Goal: Task Accomplishment & Management: Manage account settings

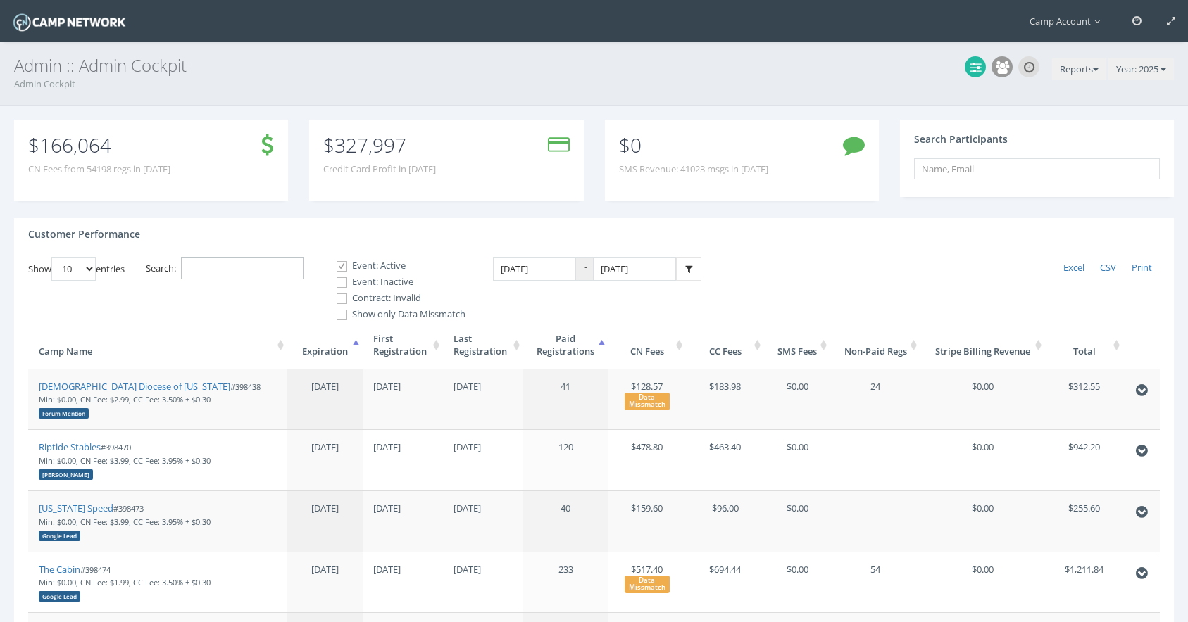
click at [297, 265] on input "Search:" at bounding box center [242, 268] width 122 height 23
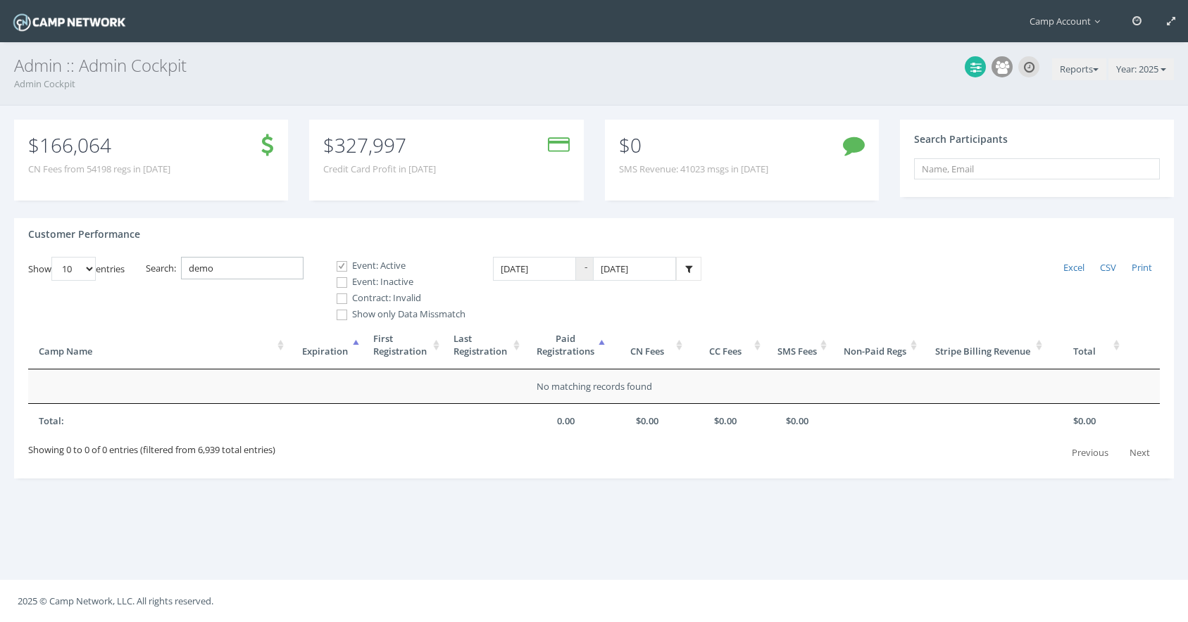
type input "demo"
click at [365, 284] on label "Event: Inactive" at bounding box center [395, 282] width 141 height 14
click at [341, 284] on input "Event: Inactive" at bounding box center [333, 282] width 13 height 13
checkbox input "true"
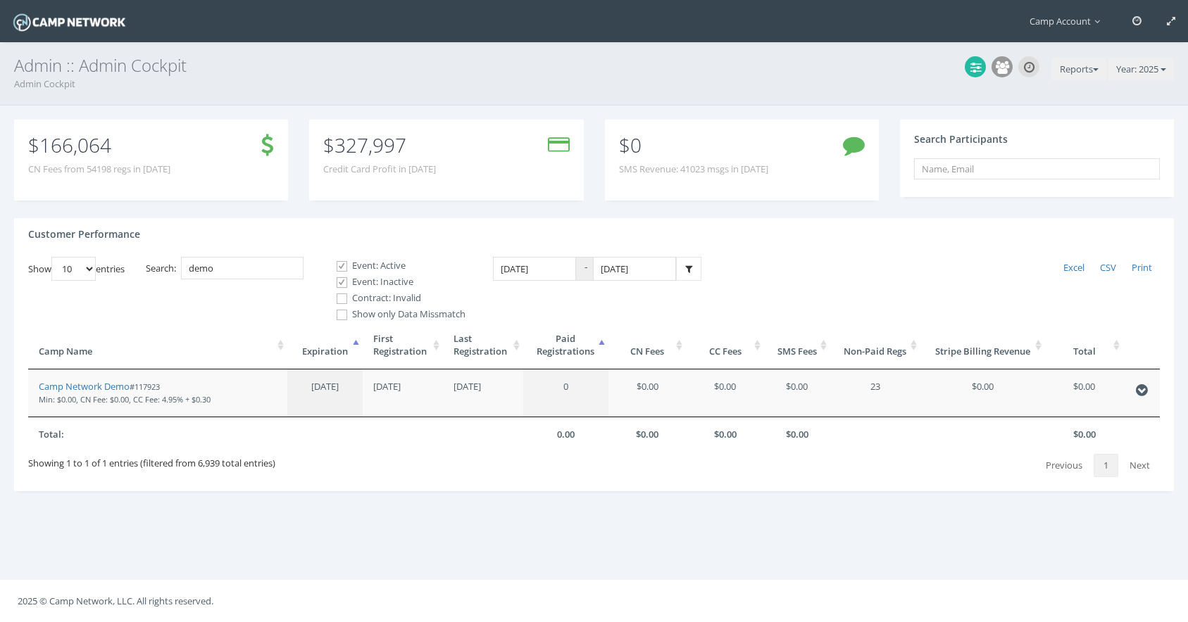
click at [361, 305] on div "Event: Active Event: Inactive Contract: Invalid Show only Data Missmatch" at bounding box center [384, 289] width 162 height 65
click at [125, 384] on link "Camp Network Demo" at bounding box center [84, 386] width 91 height 13
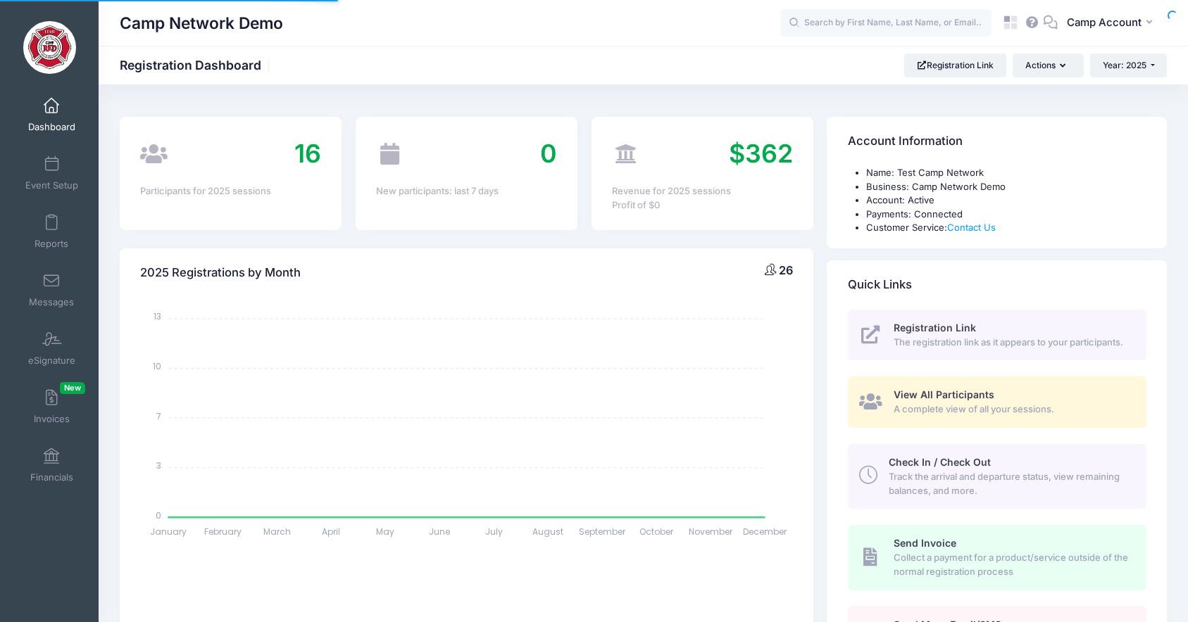
select select
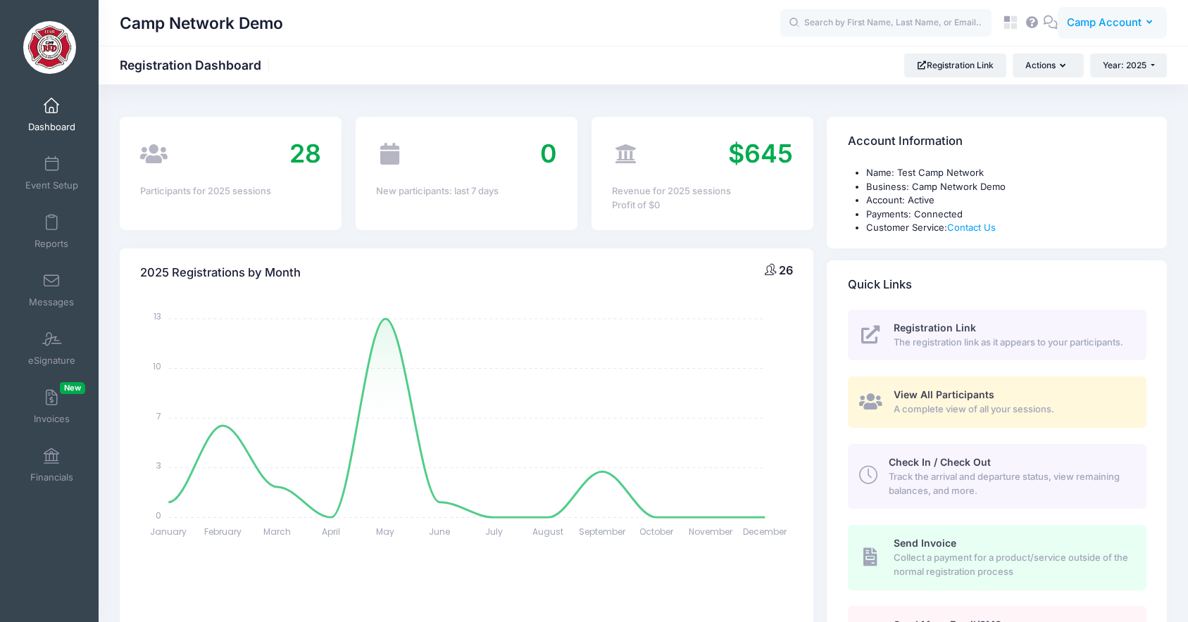
click at [1099, 20] on span "Camp Account" at bounding box center [1103, 22] width 75 height 15
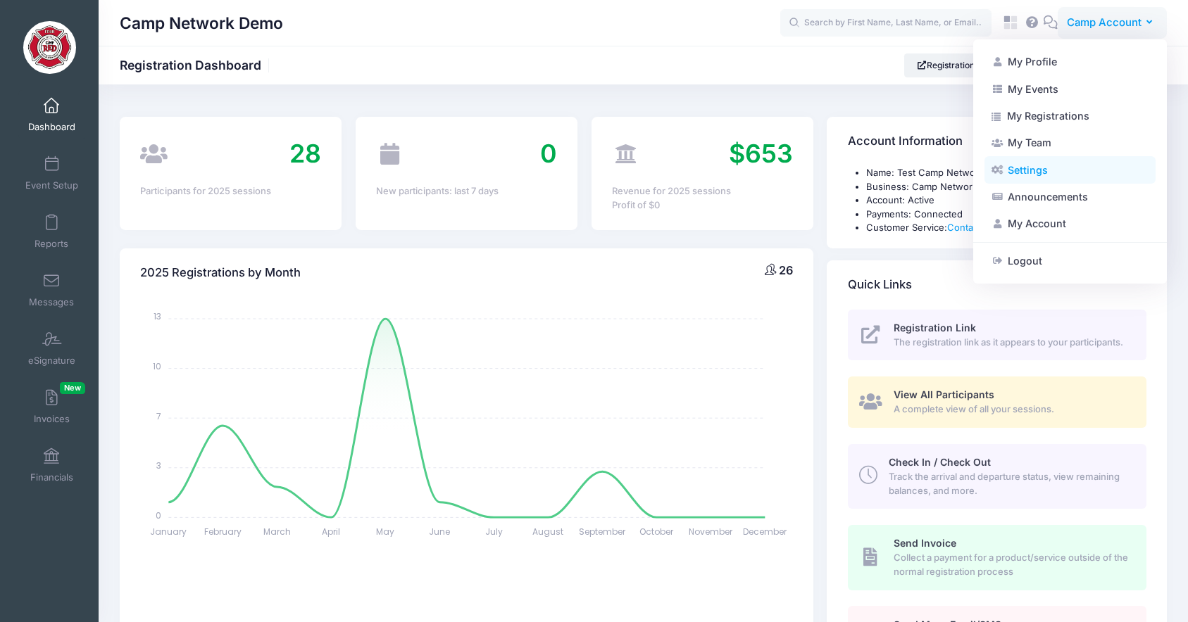
click at [1062, 174] on link "Settings" at bounding box center [1069, 169] width 171 height 27
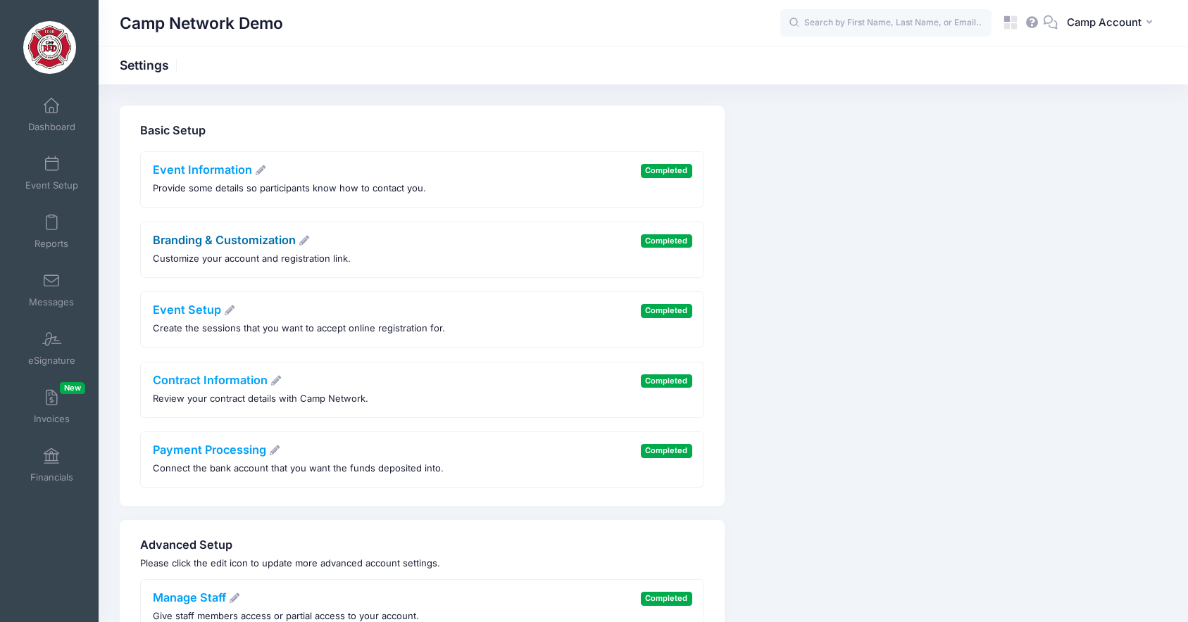
click at [217, 238] on link "Branding & Customization" at bounding box center [232, 240] width 158 height 14
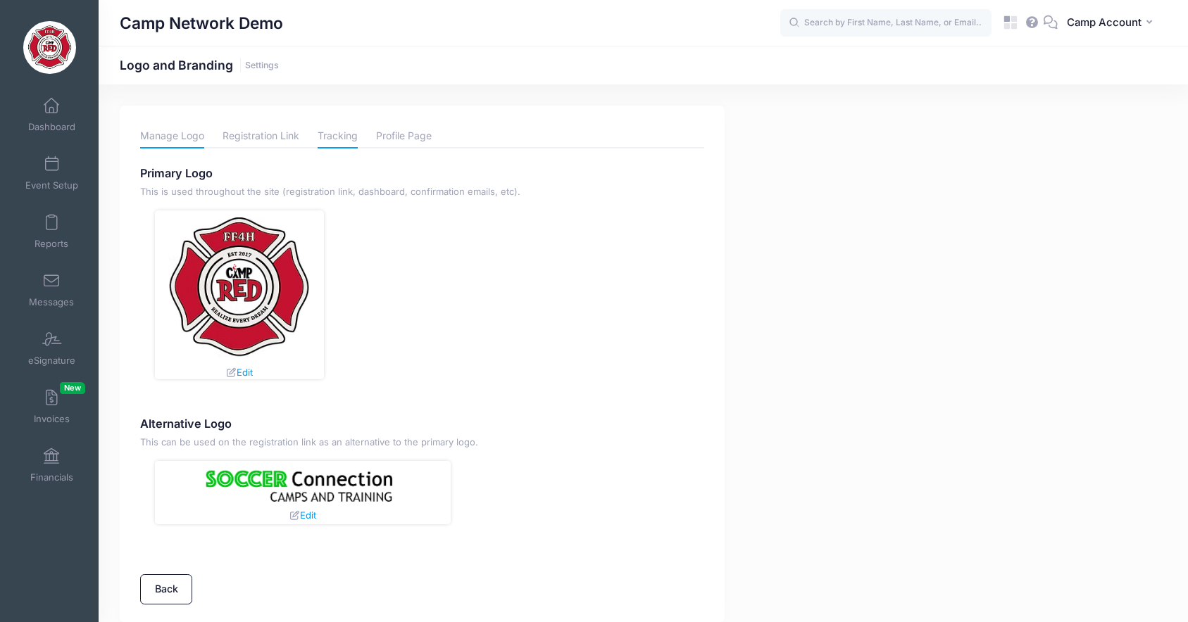
click at [336, 131] on link "Tracking" at bounding box center [337, 136] width 40 height 25
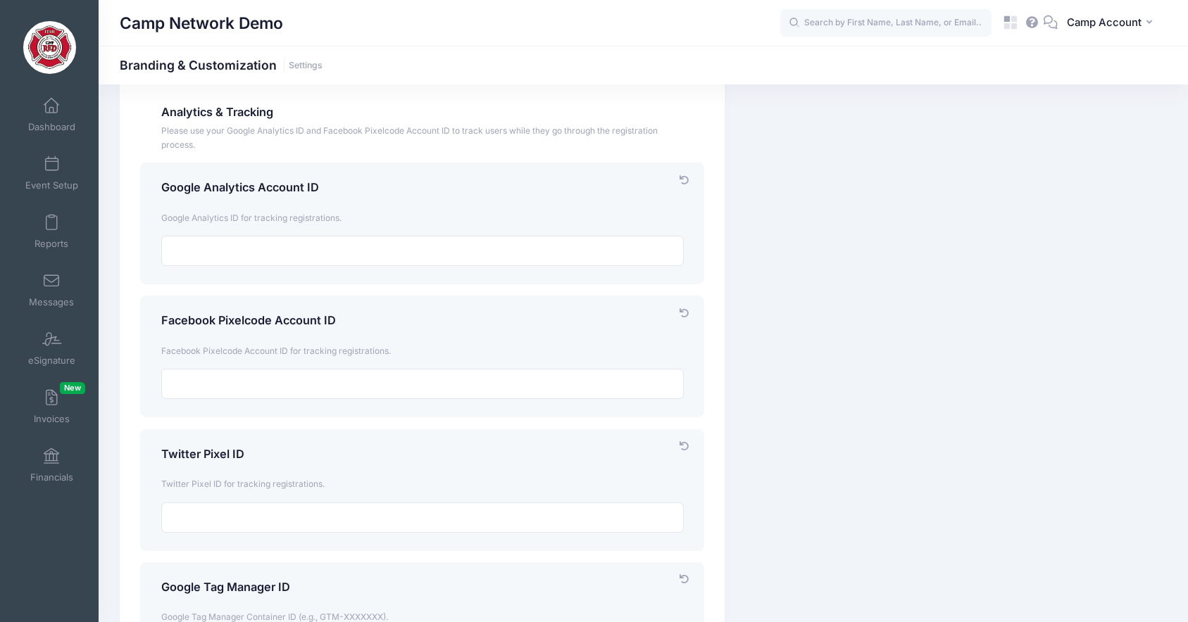
scroll to position [91, 0]
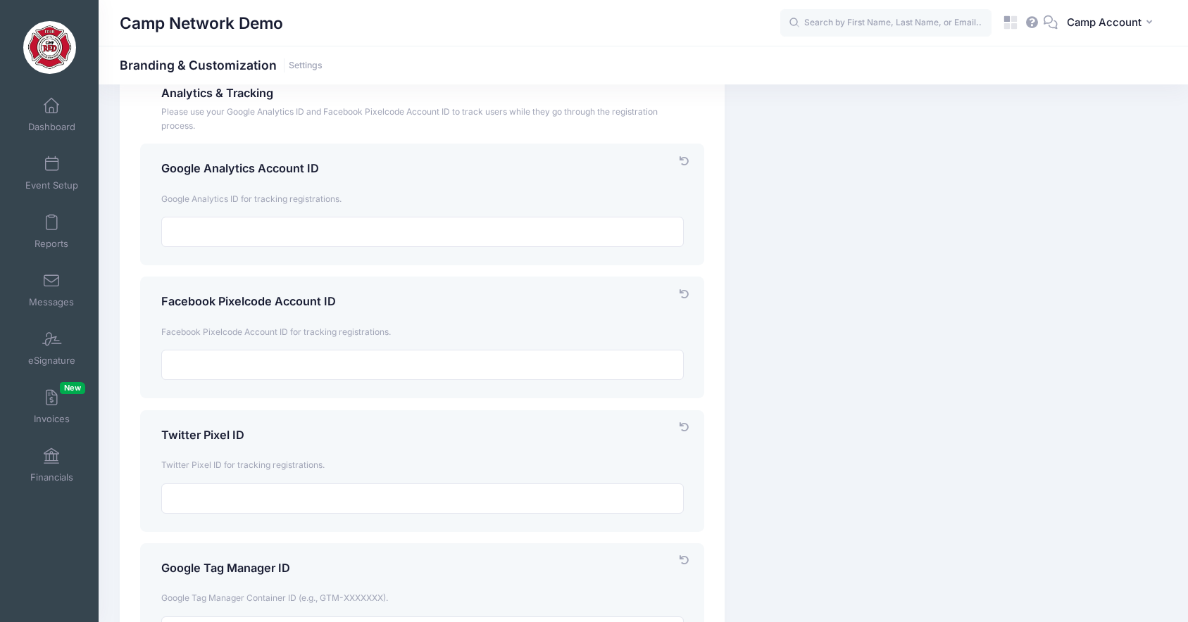
click at [160, 302] on div "Facebook Pixelcode Account ID" at bounding box center [422, 304] width 536 height 18
drag, startPoint x: 161, startPoint y: 299, endPoint x: 269, endPoint y: 300, distance: 107.7
click at [269, 300] on h4 "Facebook Pixelcode Account ID" at bounding box center [422, 302] width 522 height 14
copy h4 "Facebook Pixelcode"
drag, startPoint x: 163, startPoint y: 438, endPoint x: 244, endPoint y: 439, distance: 81.7
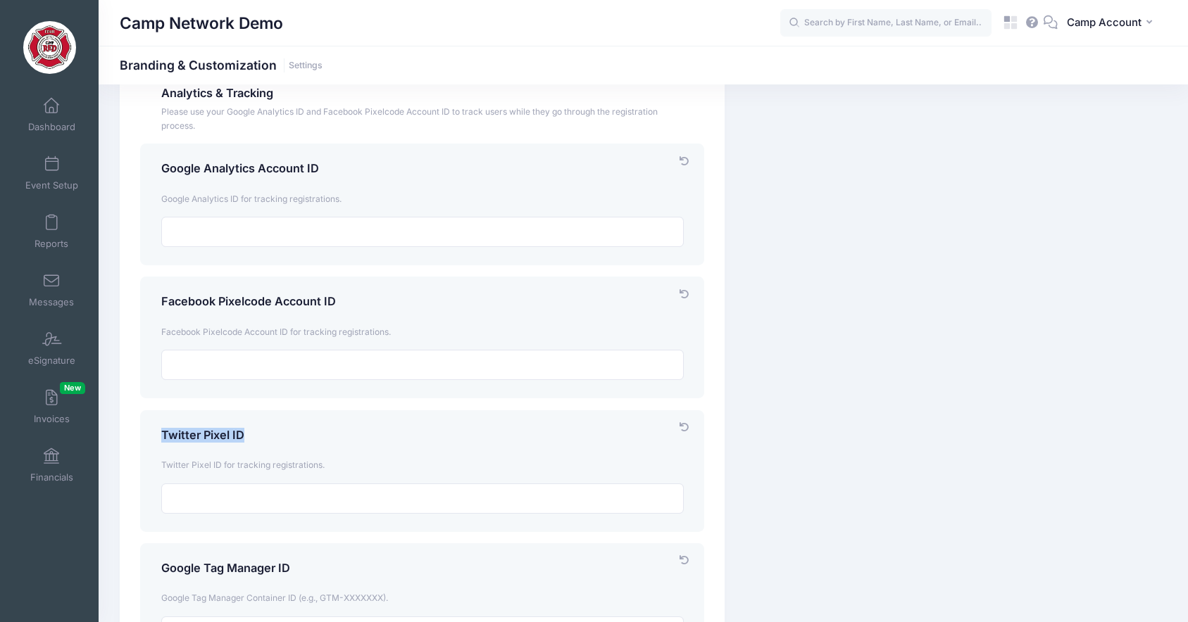
click at [244, 439] on h4 "Twitter Pixel ID" at bounding box center [422, 436] width 522 height 14
copy h4 "Twitter Pixel ID"
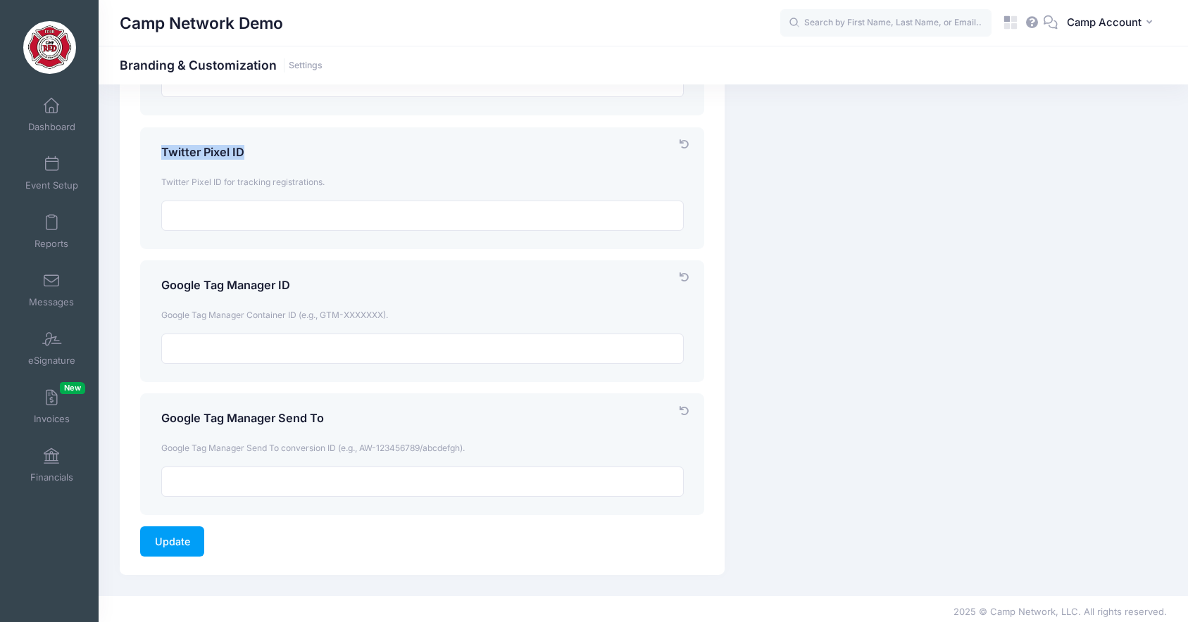
scroll to position [380, 0]
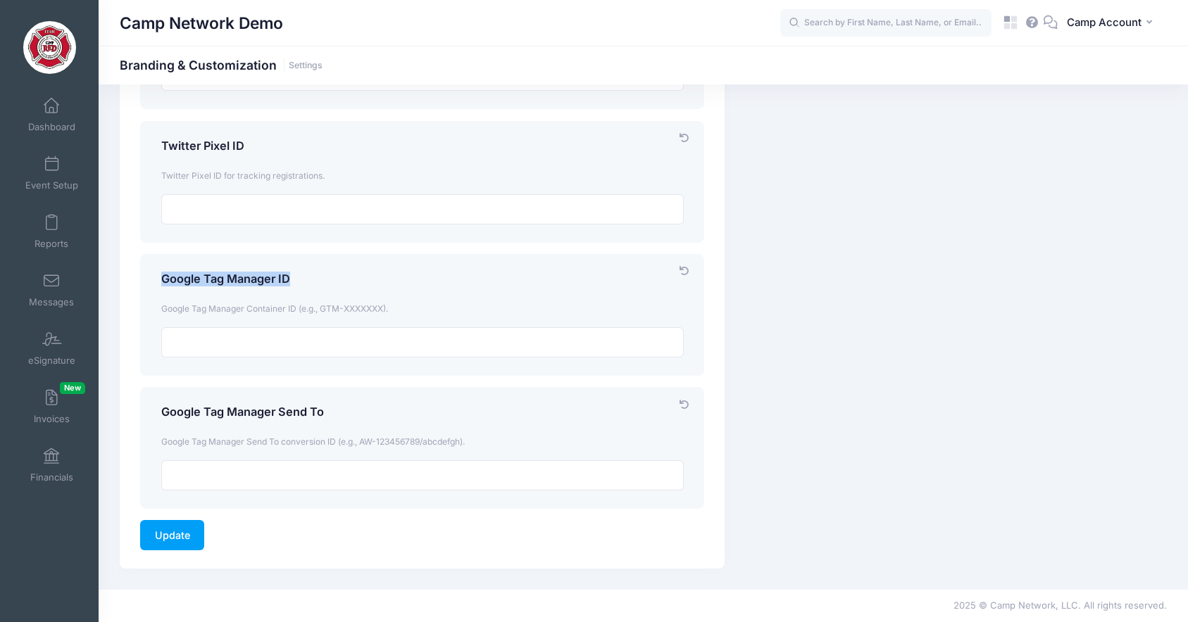
drag, startPoint x: 163, startPoint y: 280, endPoint x: 290, endPoint y: 278, distance: 126.7
click at [290, 278] on h4 "Google Tag Manager ID" at bounding box center [422, 279] width 522 height 14
copy h4 "Google Tag Manager ID"
click at [1012, 21] on icon at bounding box center [1014, 19] width 6 height 6
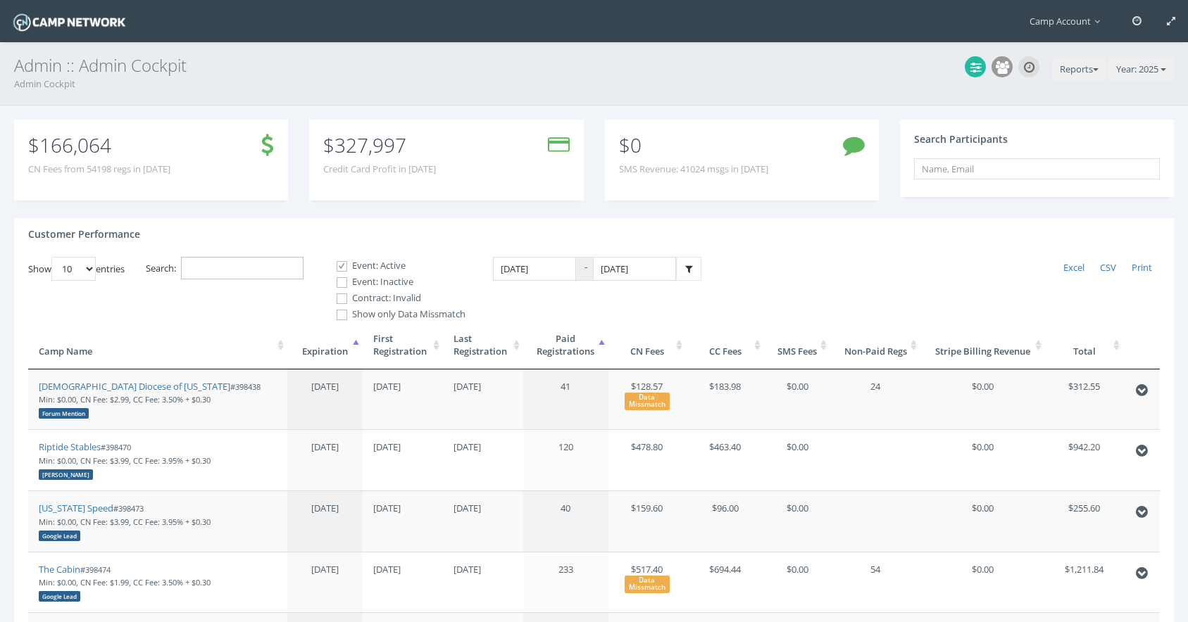
click at [300, 260] on input "Search:" at bounding box center [242, 268] width 122 height 23
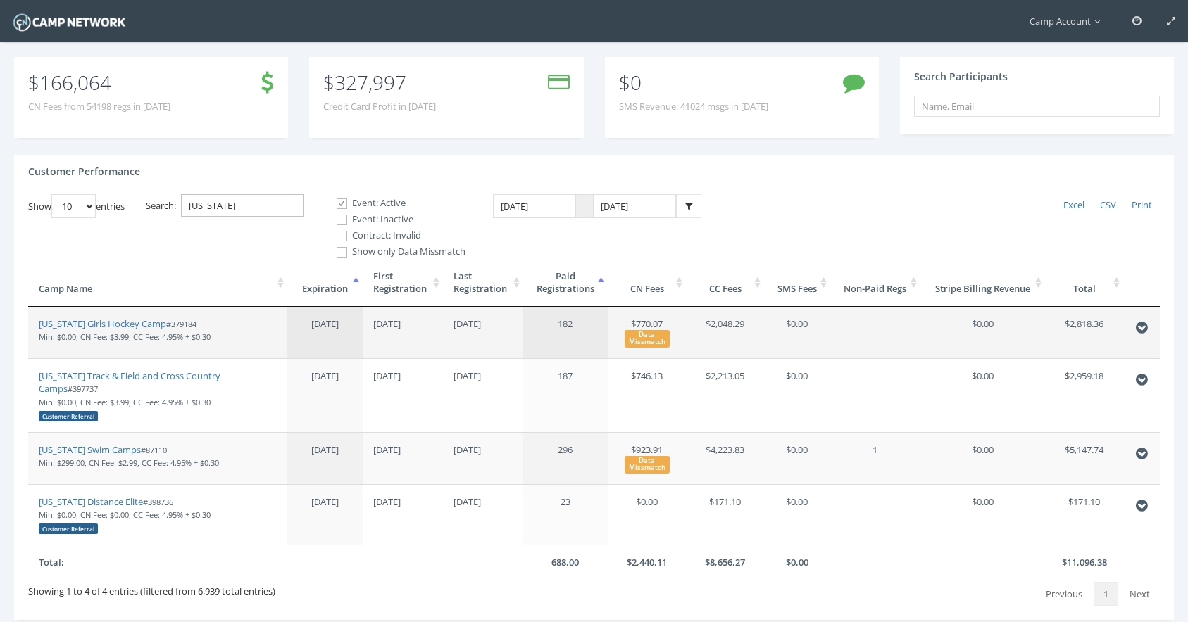
scroll to position [128, 0]
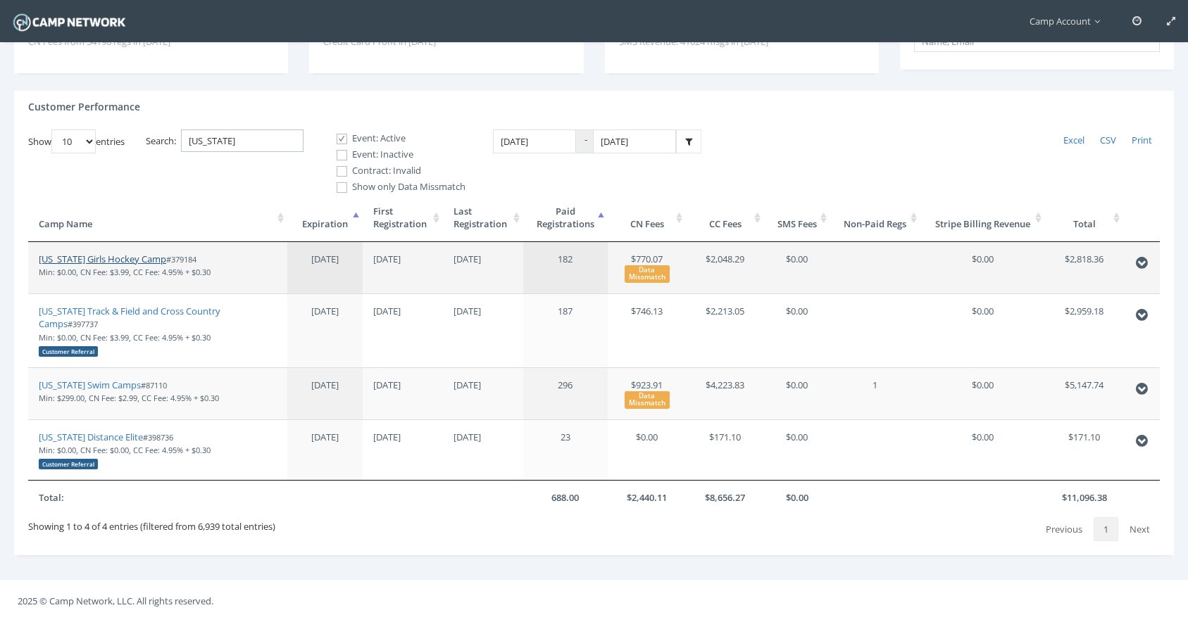
type input "minnesota"
click at [152, 261] on link "[US_STATE] Girls Hockey Camp" at bounding box center [102, 259] width 127 height 13
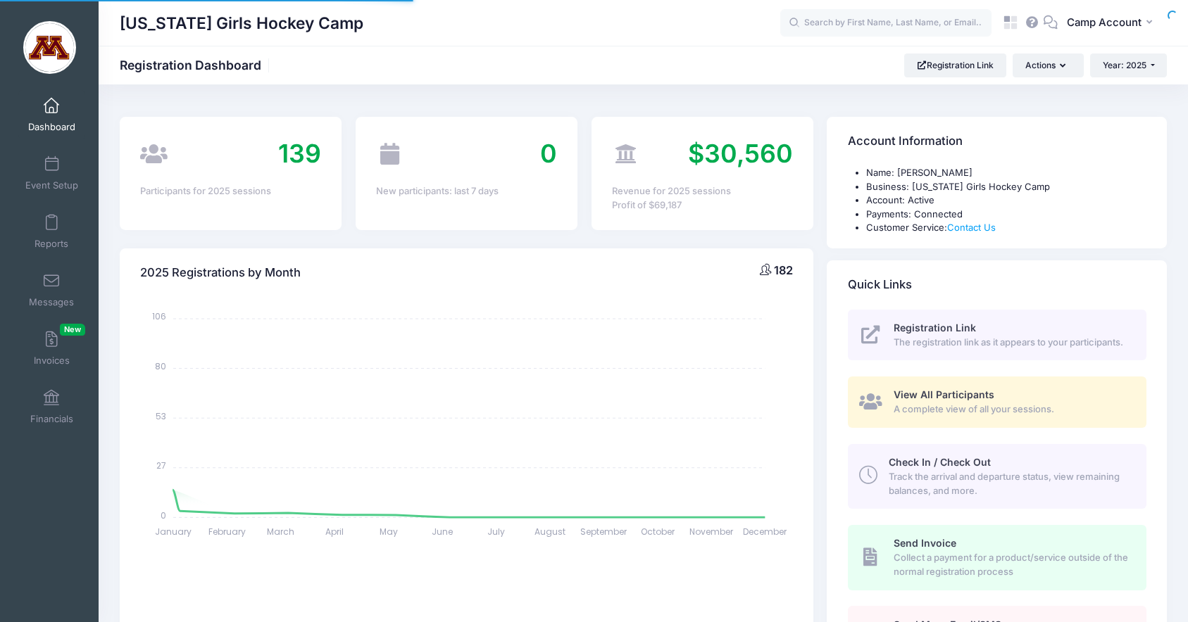
select select
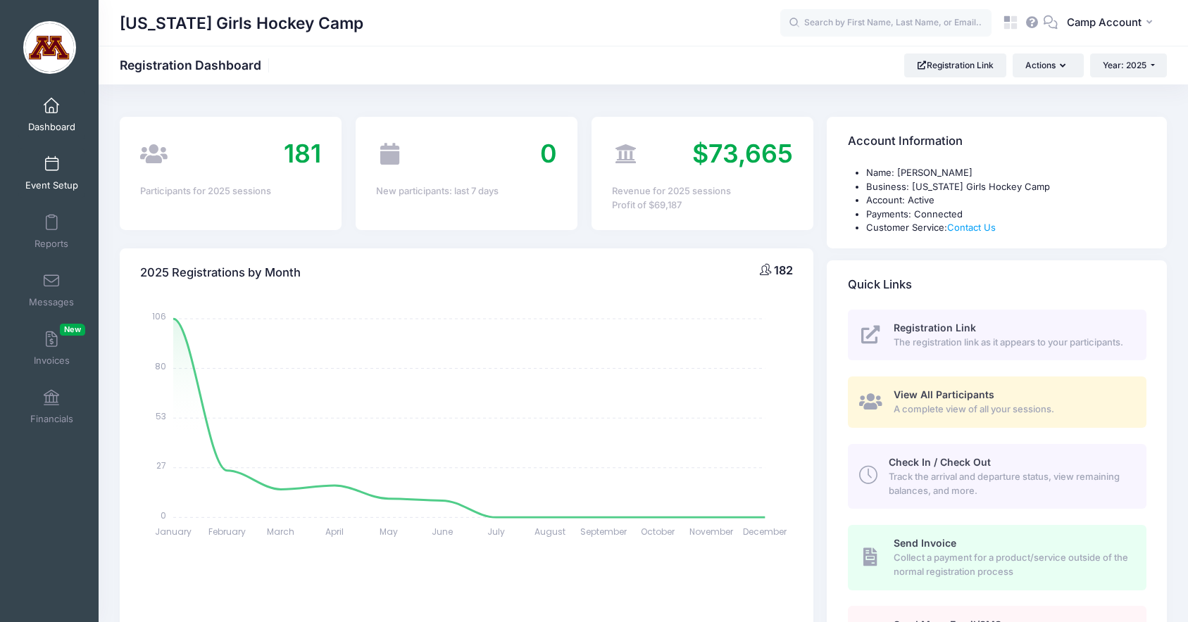
click at [67, 168] on link "Event Setup" at bounding box center [51, 173] width 67 height 49
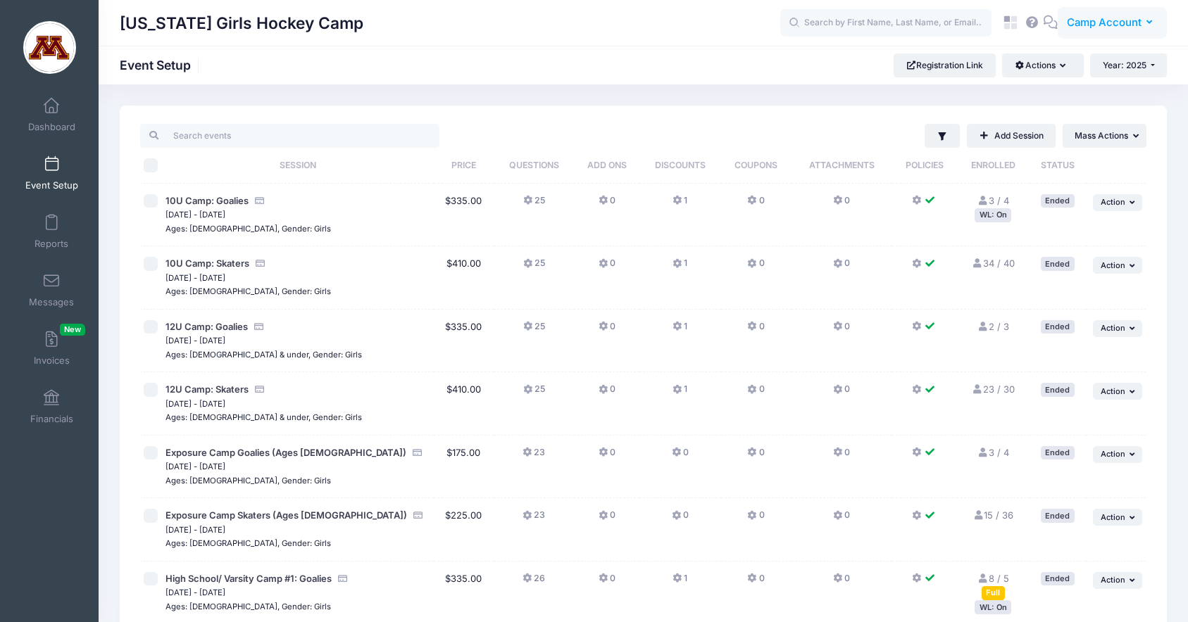
click at [1089, 16] on span "Camp Account" at bounding box center [1103, 22] width 75 height 15
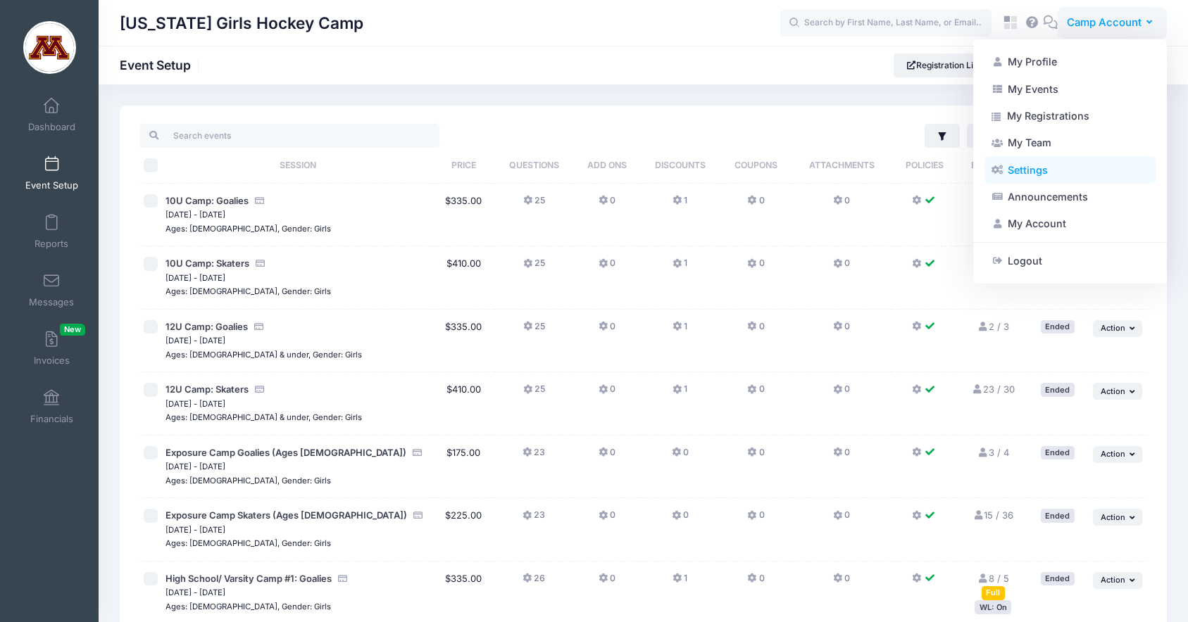
click at [1045, 165] on link "Settings" at bounding box center [1069, 169] width 171 height 27
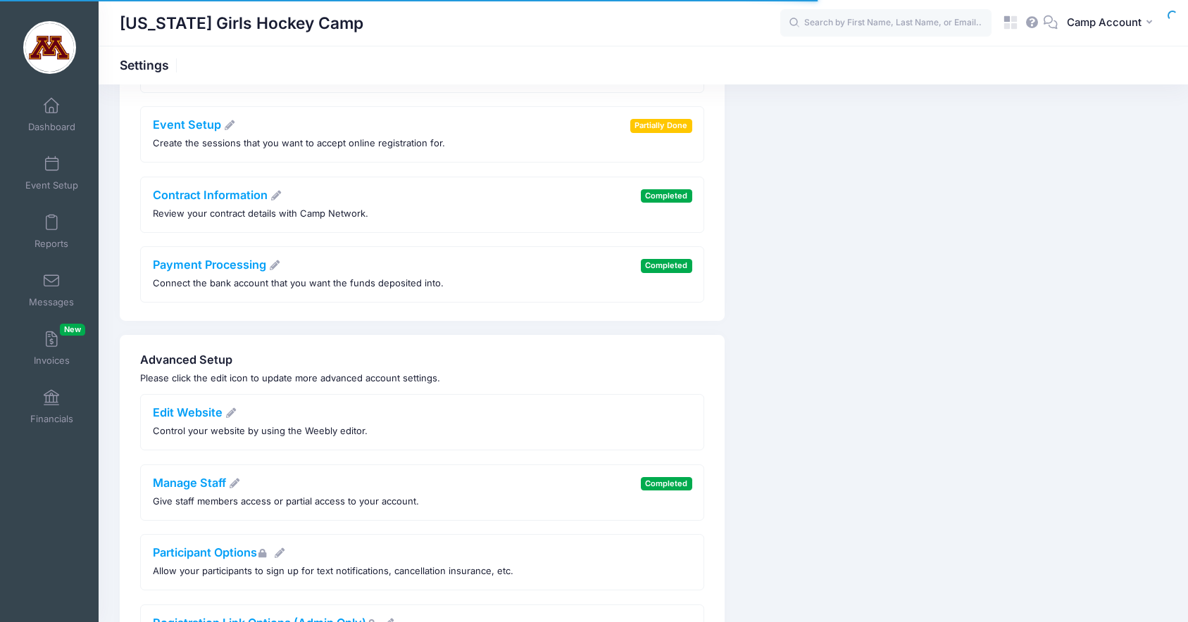
scroll to position [245, 0]
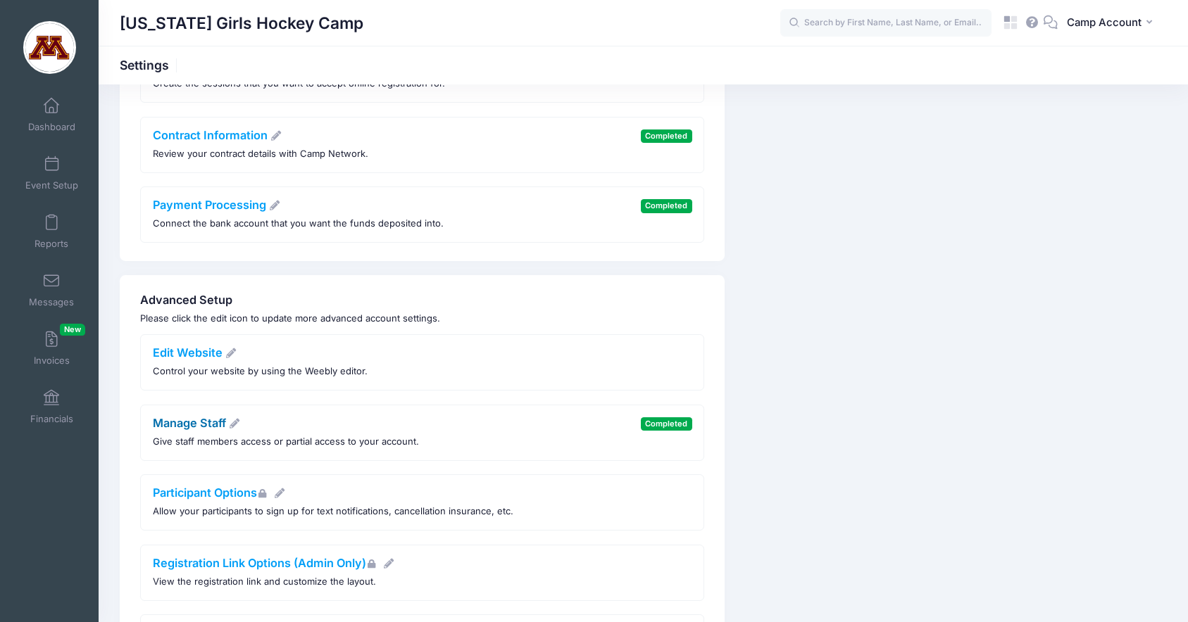
click at [198, 417] on link "Manage Staff" at bounding box center [197, 423] width 88 height 14
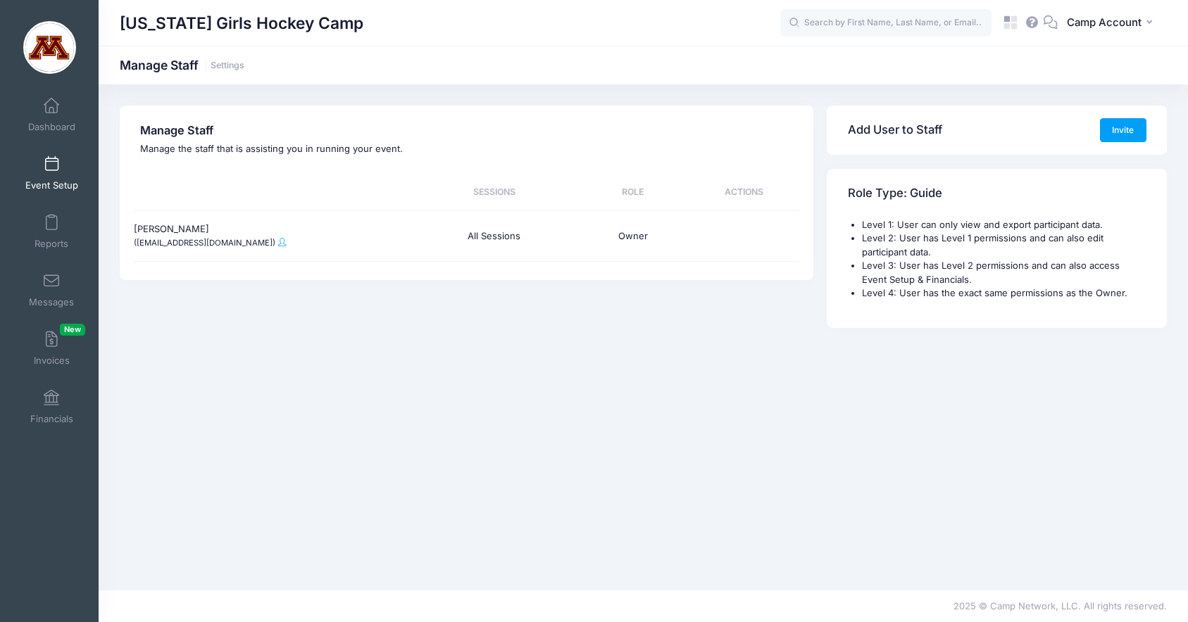
click at [63, 184] on span "Event Setup" at bounding box center [51, 186] width 53 height 12
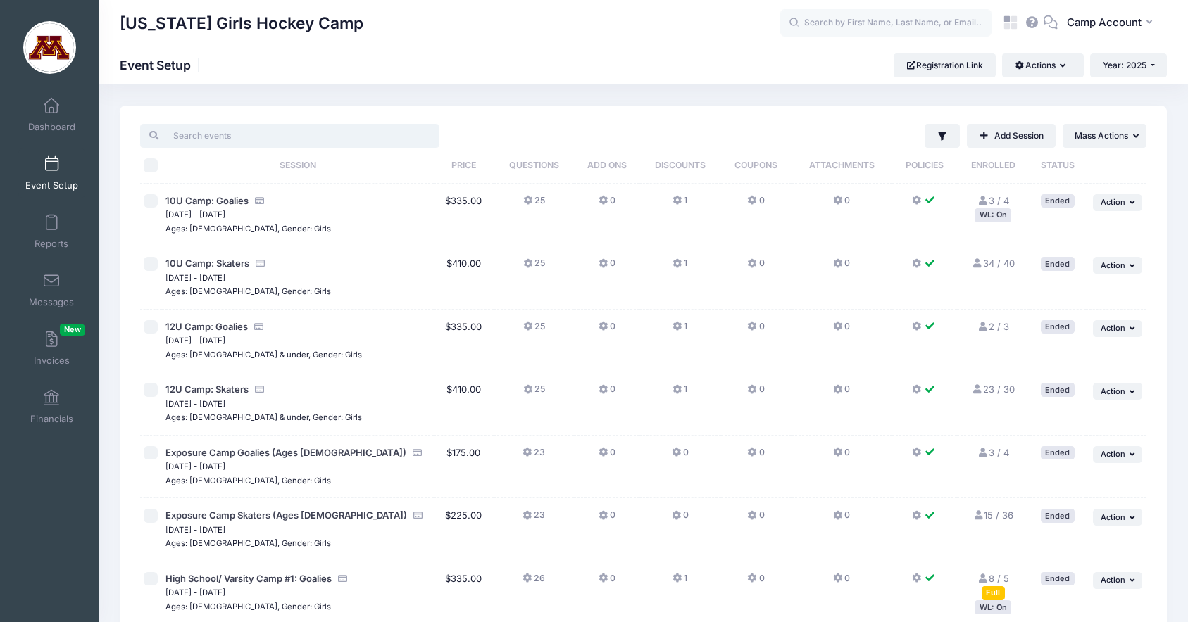
click at [282, 135] on input "search" at bounding box center [289, 136] width 299 height 24
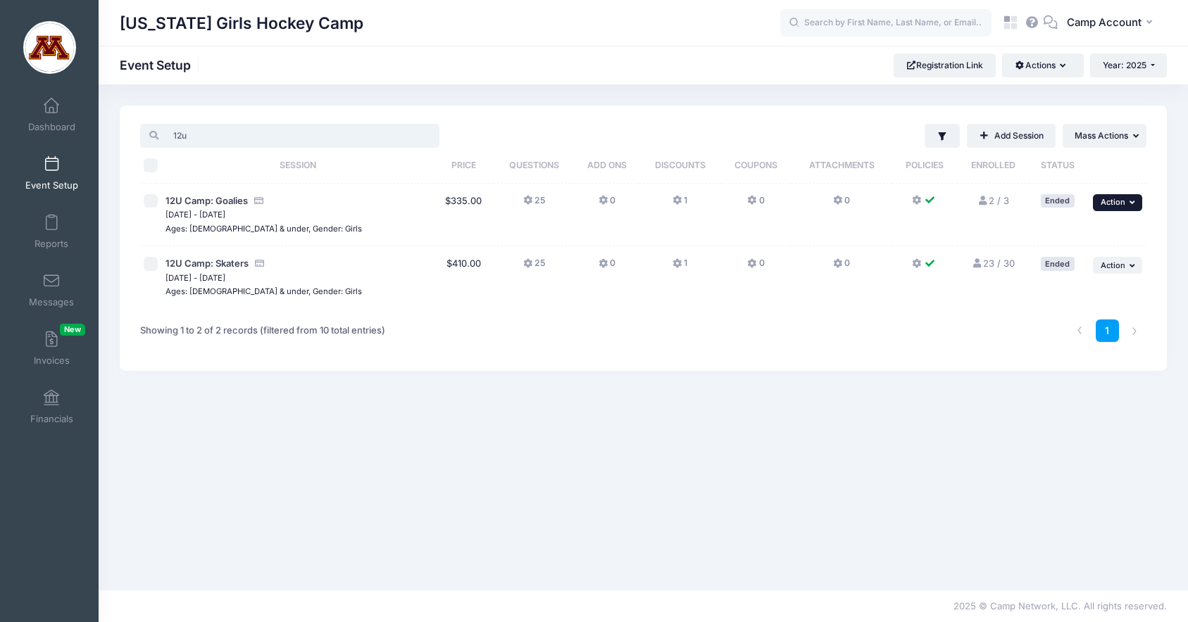
type input "12u"
click at [1121, 199] on span "Action" at bounding box center [1112, 202] width 25 height 10
click at [1109, 291] on link "Duplicate Session" at bounding box center [1071, 288] width 127 height 27
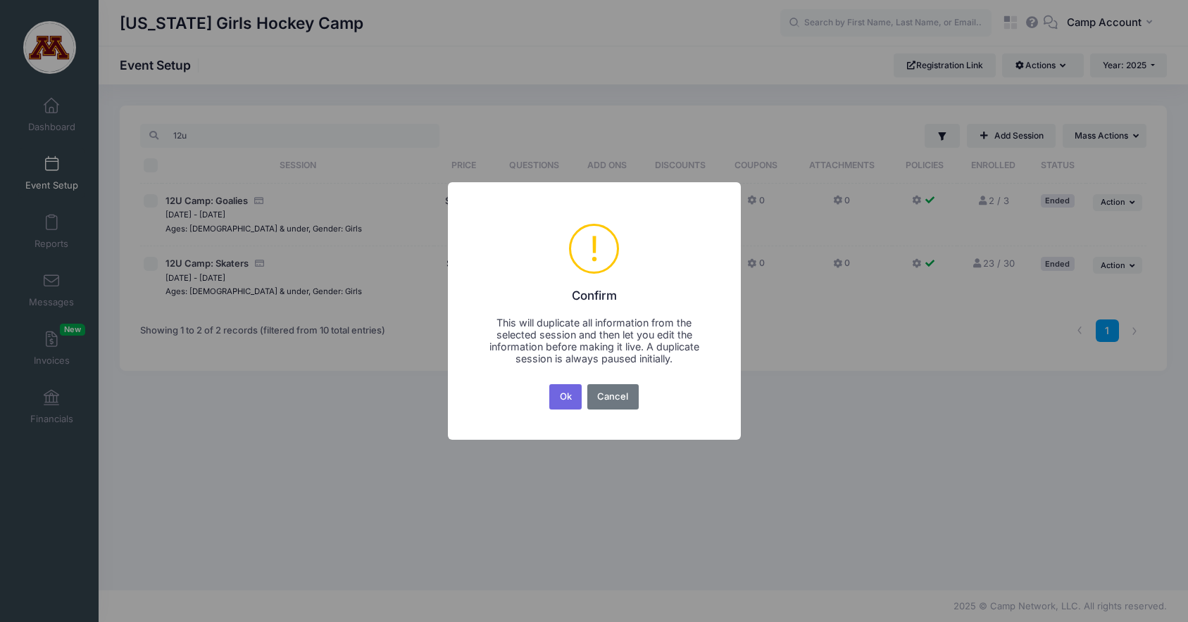
click at [549, 384] on button "Ok" at bounding box center [565, 396] width 32 height 25
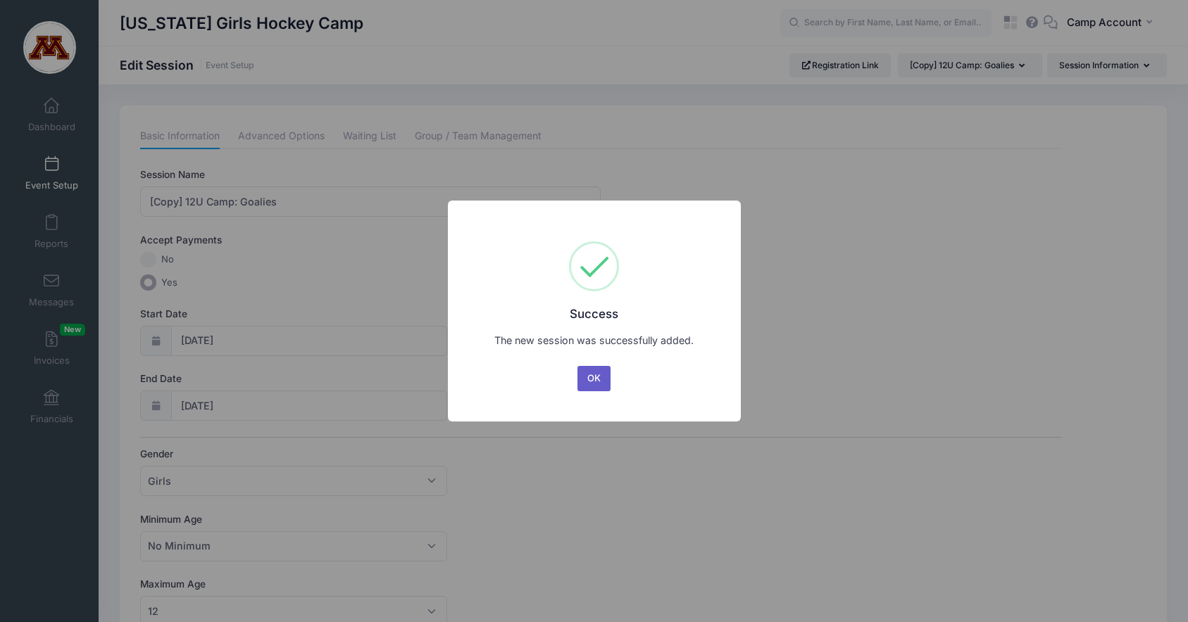
click at [603, 377] on button "OK" at bounding box center [594, 378] width 34 height 25
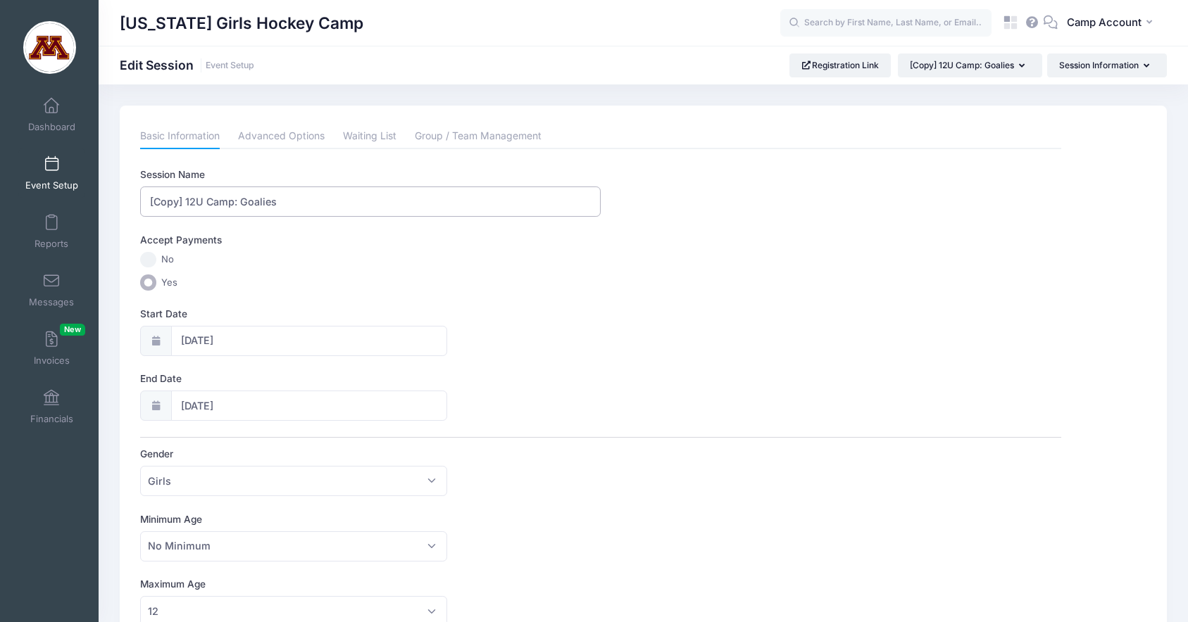
drag, startPoint x: 232, startPoint y: 202, endPoint x: 132, endPoint y: 196, distance: 100.2
paste input "12U Girls Positional Skills Clinic"
type input "12U Girls Positional Skills Clinic: Goalies"
click at [281, 346] on input "[DATE]" at bounding box center [309, 341] width 277 height 30
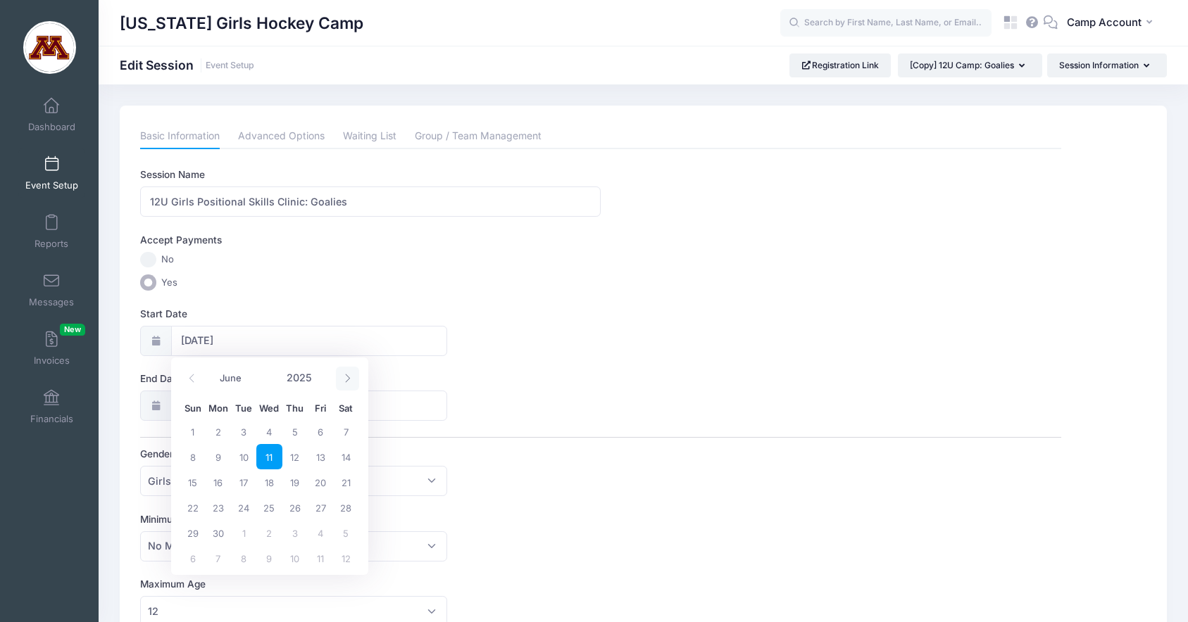
click at [346, 377] on icon at bounding box center [347, 378] width 9 height 9
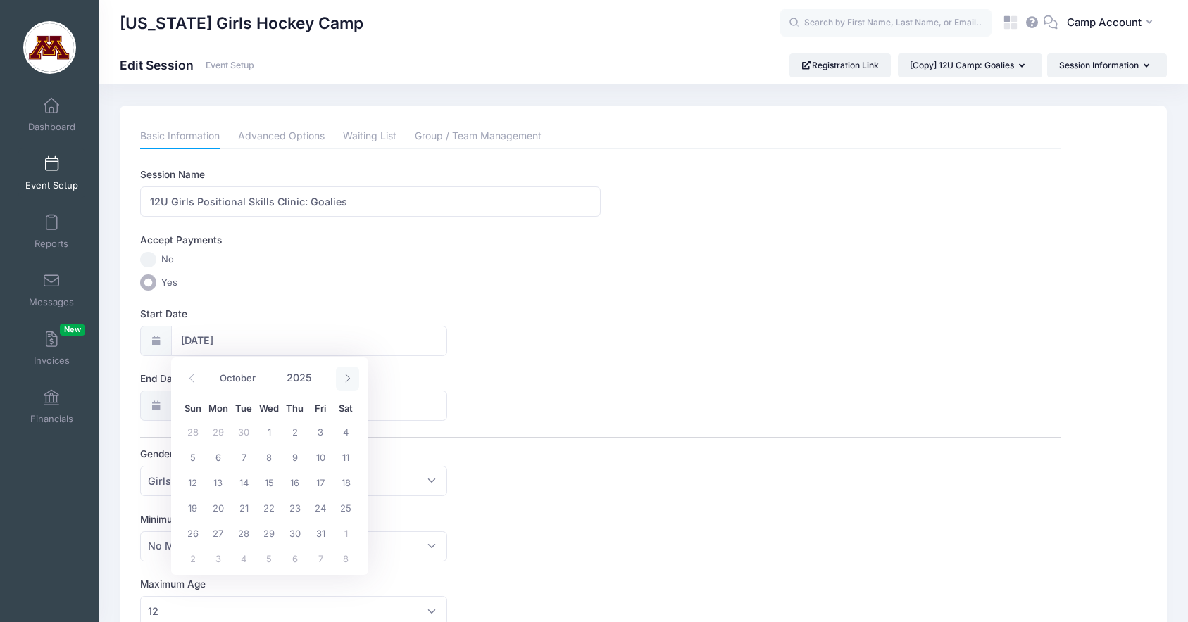
select select "10"
click at [222, 452] on span "3" at bounding box center [218, 456] width 25 height 25
type input "[DATE]"
select select "10"
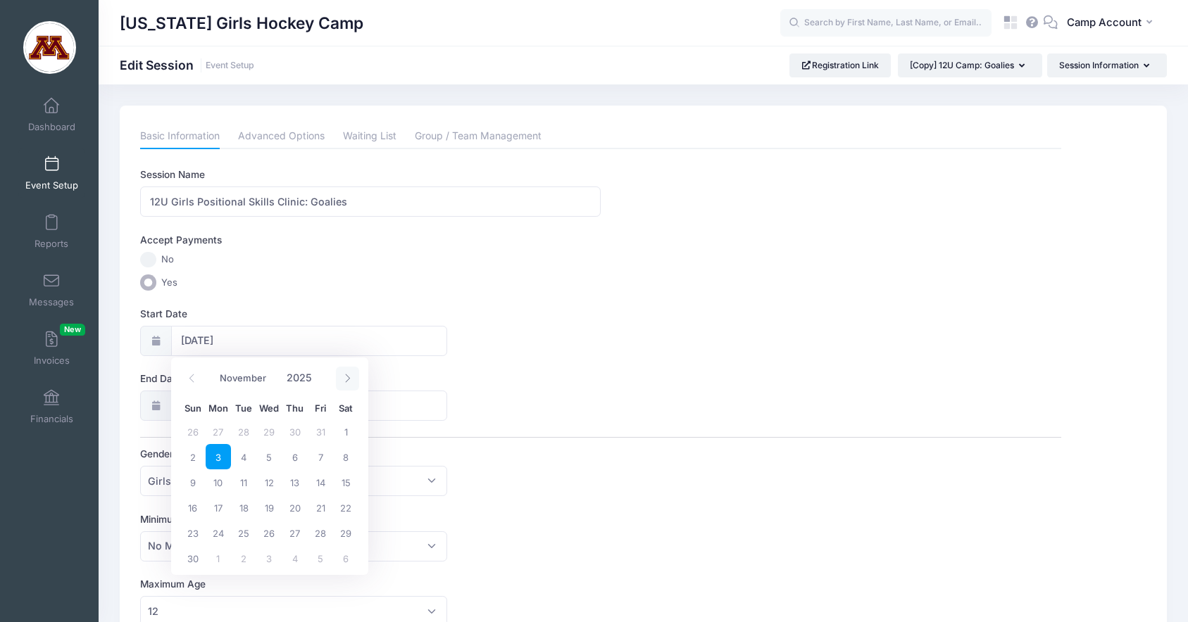
click at [348, 380] on icon at bounding box center [347, 378] width 9 height 9
select select "11"
click at [348, 380] on icon at bounding box center [347, 378] width 9 height 9
type input "2026"
click at [348, 380] on icon at bounding box center [347, 378] width 9 height 9
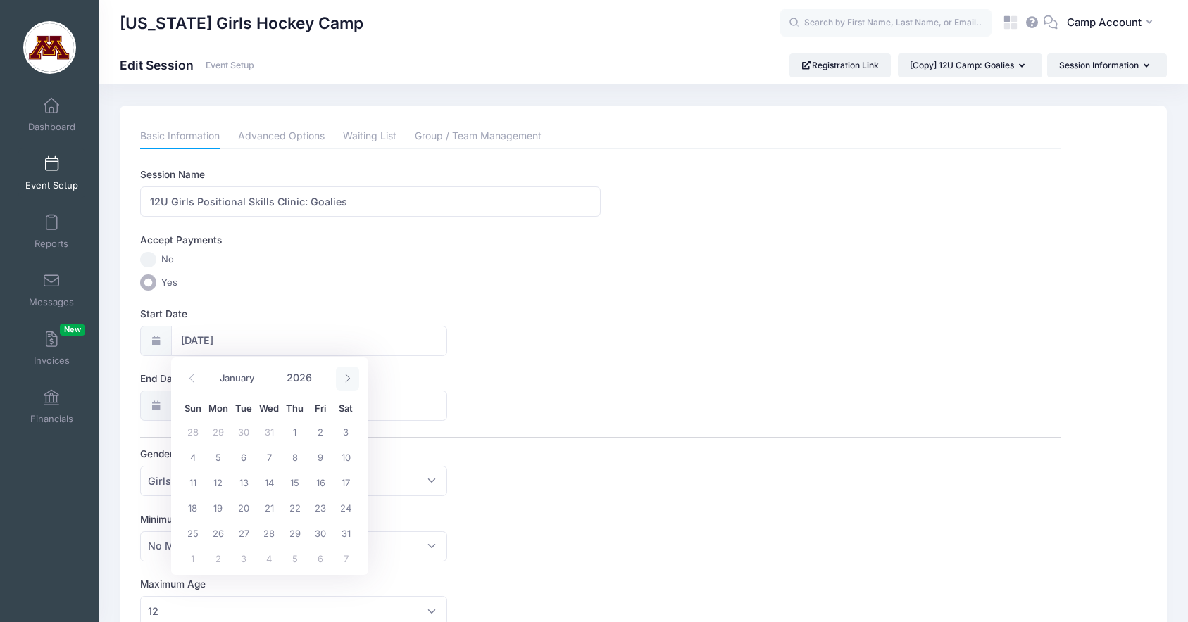
select select "1"
click at [218, 485] on span "16" at bounding box center [218, 482] width 25 height 25
type input "[DATE]"
type input "02/17/2026"
type input "2026"
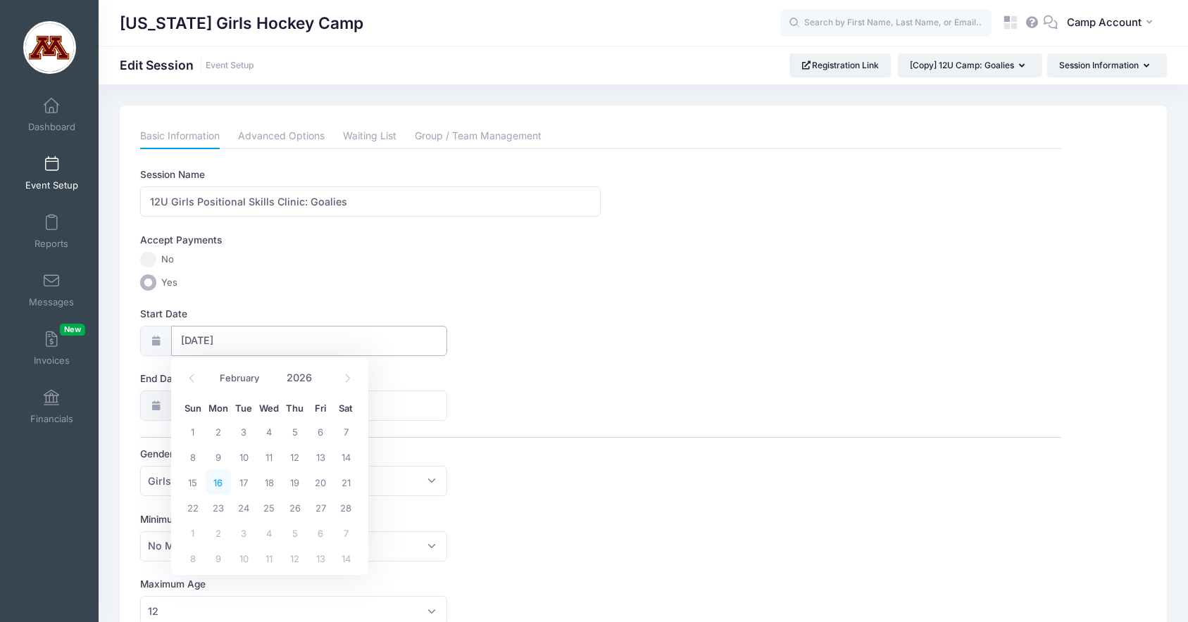
select select "1"
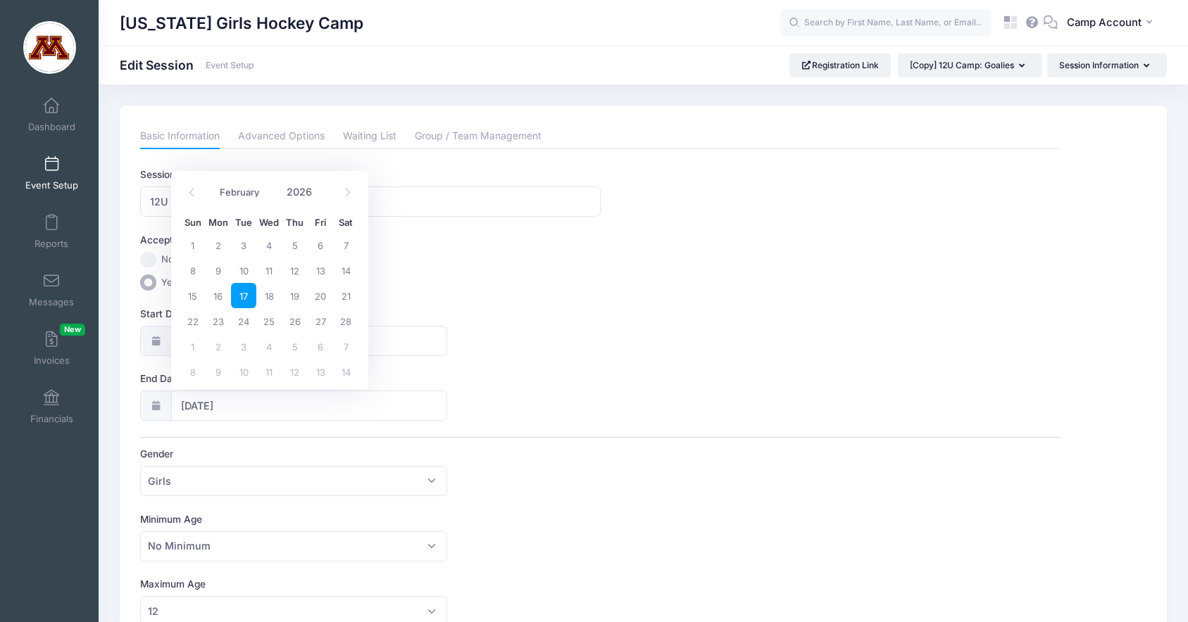
click at [489, 270] on div "Accept Payments No Yes" at bounding box center [600, 262] width 921 height 58
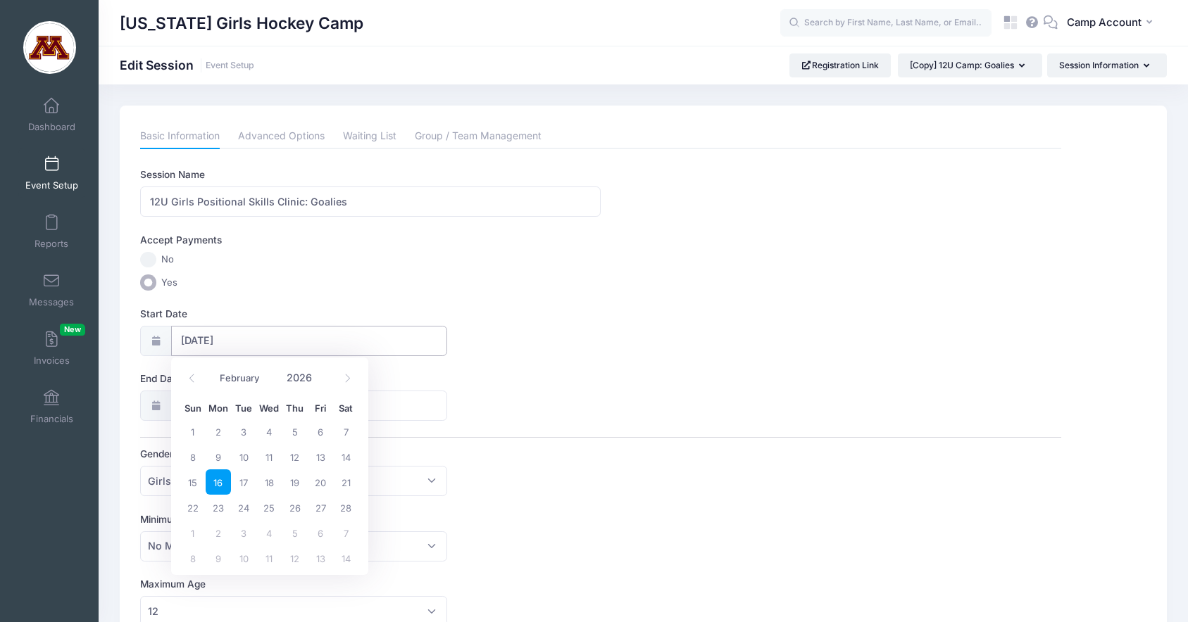
click at [222, 344] on input "[DATE]" at bounding box center [309, 341] width 277 height 30
click at [187, 381] on icon at bounding box center [191, 378] width 9 height 9
select select "0"
click at [187, 381] on icon at bounding box center [191, 378] width 9 height 9
type input "2025"
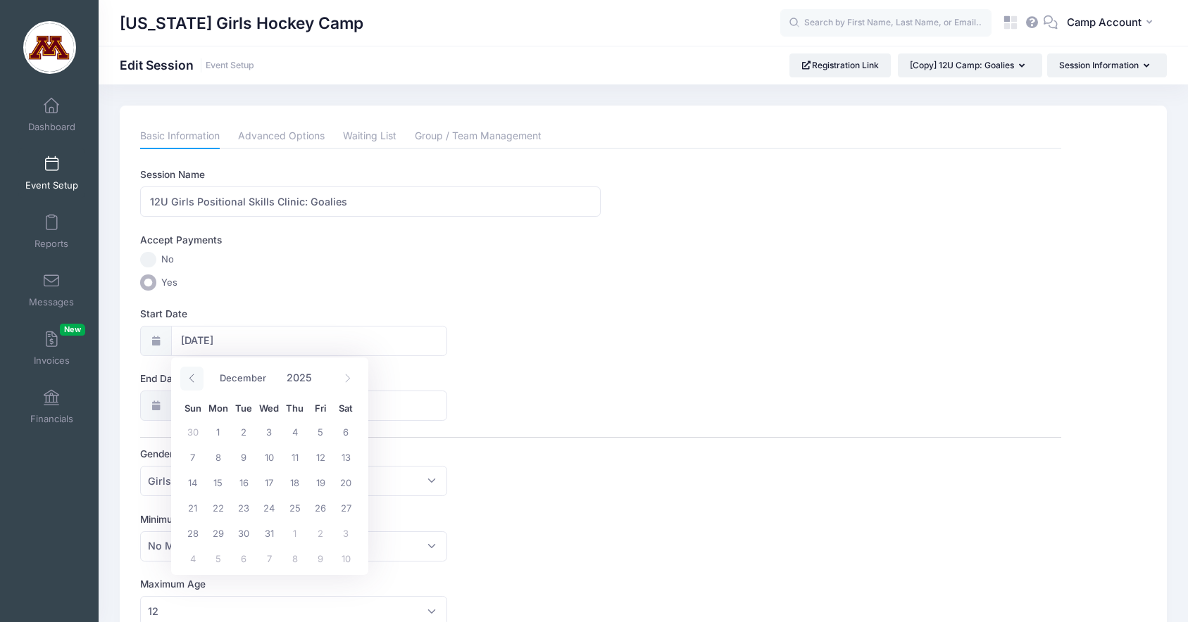
click at [187, 381] on icon at bounding box center [191, 378] width 9 height 9
select select "10"
click at [220, 463] on span "3" at bounding box center [218, 456] width 25 height 25
type input "[DATE]"
click at [346, 380] on icon at bounding box center [347, 378] width 9 height 9
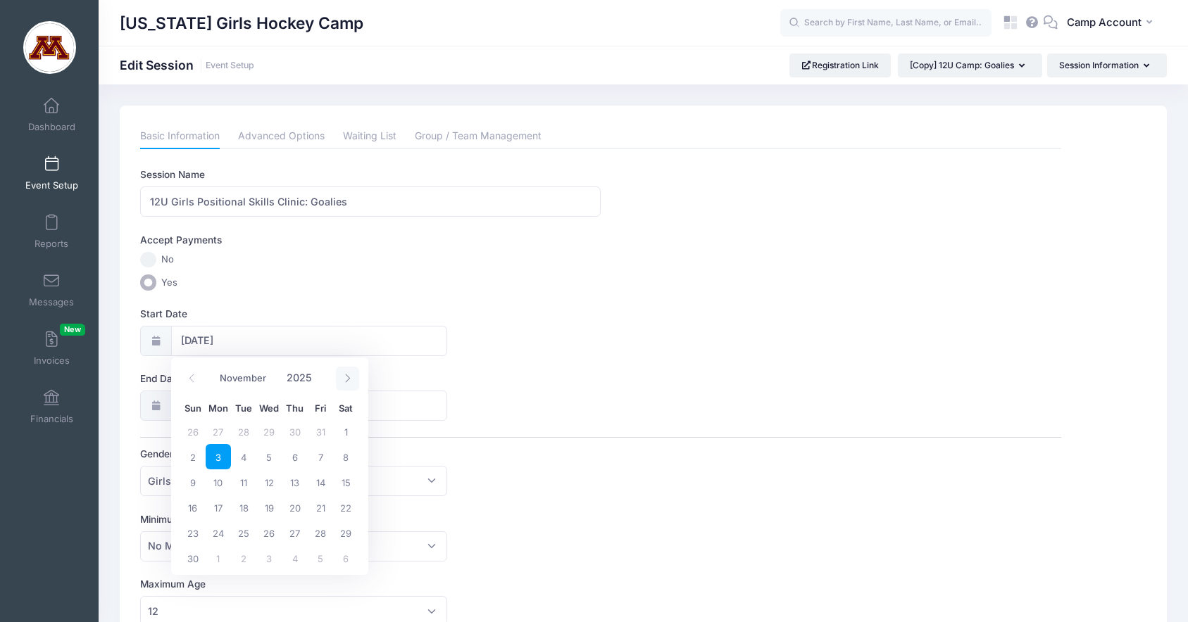
select select "11"
click at [524, 332] on div "Start Date 11/03/2025" at bounding box center [600, 331] width 921 height 49
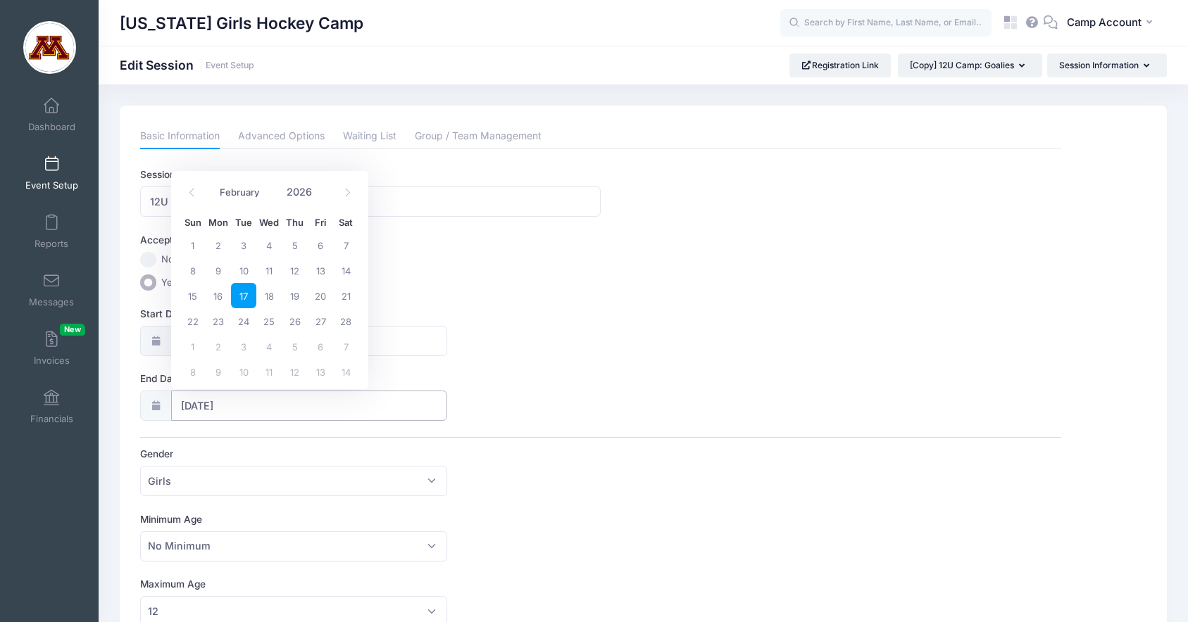
click at [270, 413] on input "02/17/2026" at bounding box center [309, 406] width 277 height 30
click at [222, 291] on span "16" at bounding box center [218, 295] width 25 height 25
type input "[DATE]"
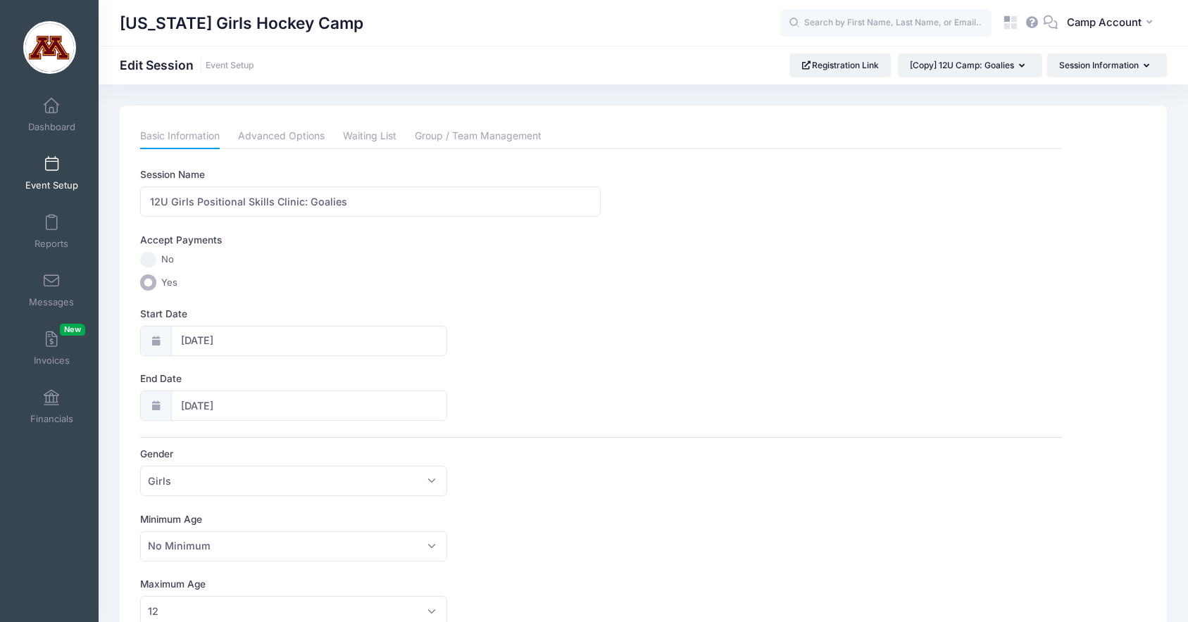
click at [508, 402] on div "End Date 02/16/2026" at bounding box center [600, 396] width 921 height 49
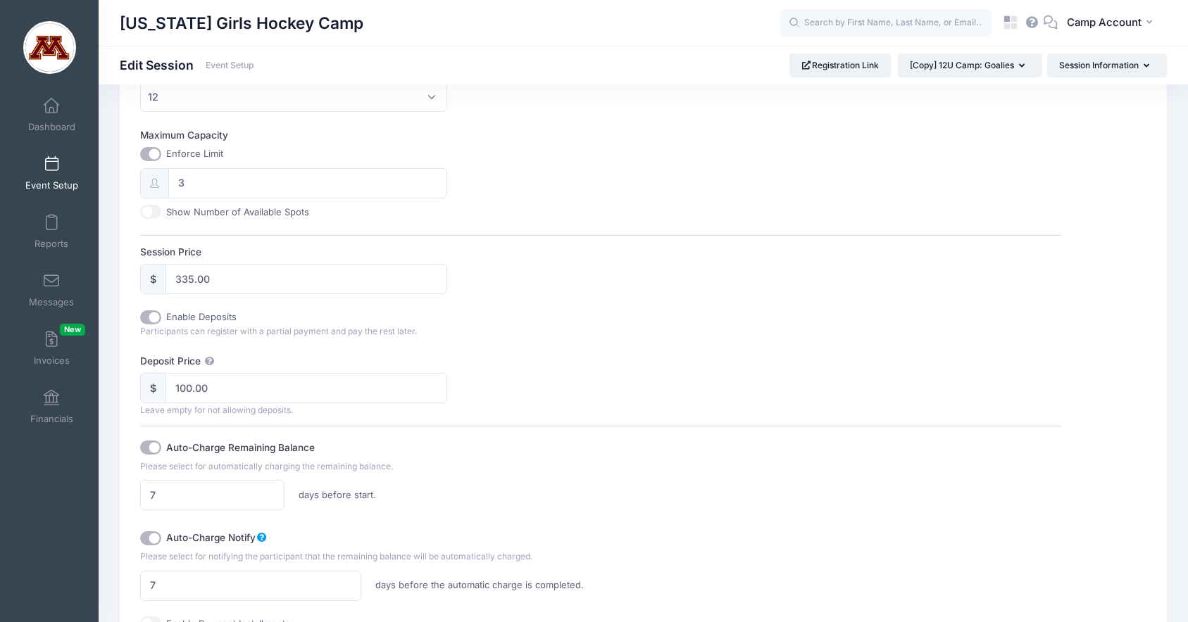
scroll to position [523, 0]
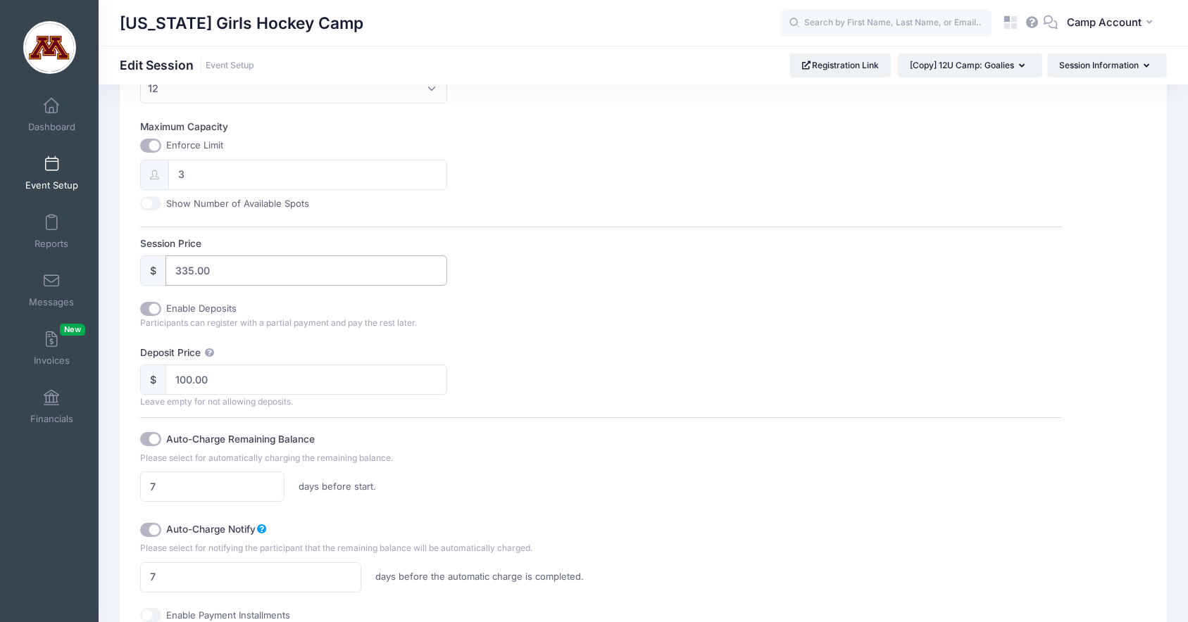
drag, startPoint x: 226, startPoint y: 271, endPoint x: 134, endPoint y: 241, distance: 97.1
click at [134, 241] on div "Basic Information Advanced Options Waiting List Group / Team Management Session…" at bounding box center [601, 249] width 934 height 1296
type input "390"
click at [152, 312] on input "Enable Deposits" at bounding box center [150, 309] width 21 height 14
checkbox input "false"
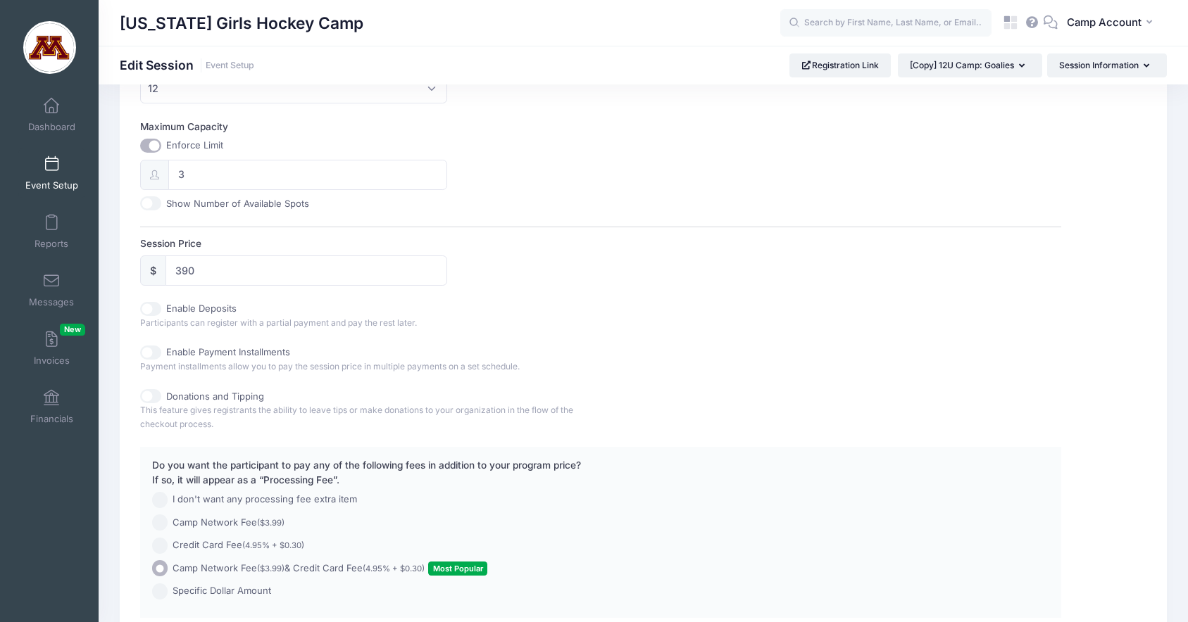
click at [617, 315] on div "Enable Deposits Participants can register with a partial payment and pay the re…" at bounding box center [600, 316] width 921 height 28
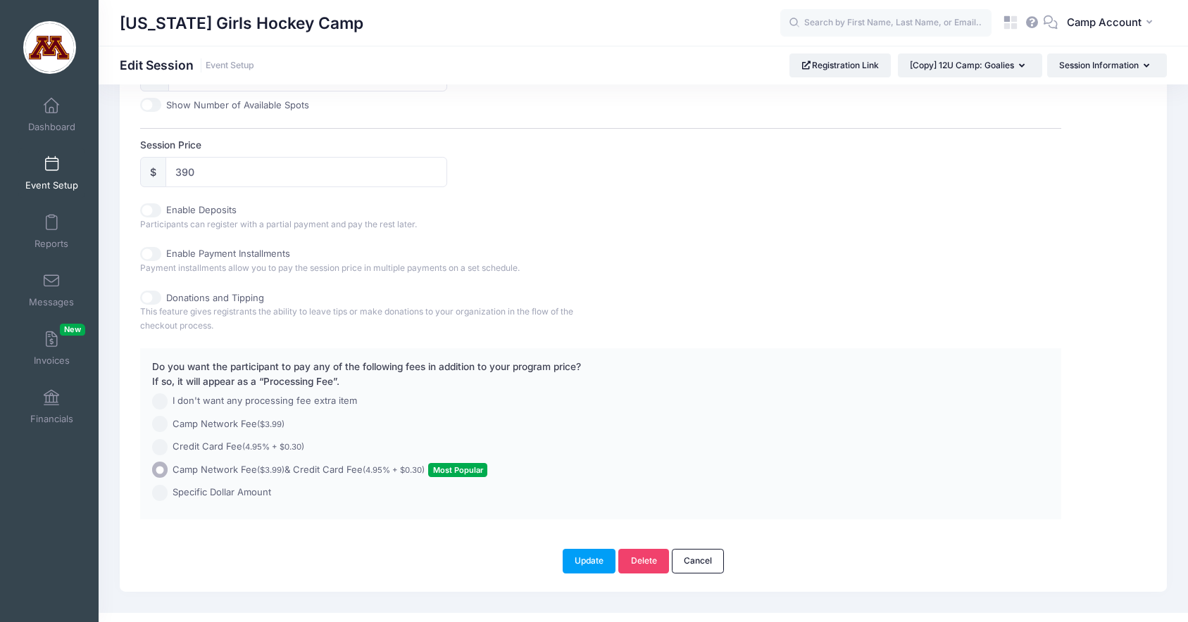
scroll to position [644, 0]
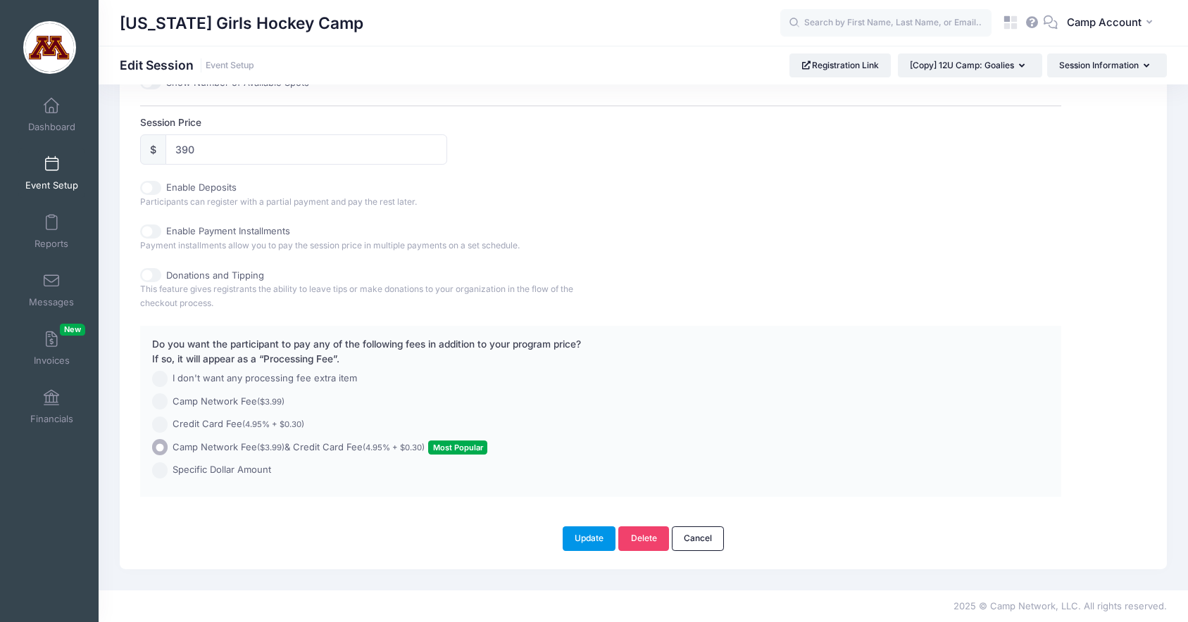
click at [577, 543] on button "Update" at bounding box center [588, 539] width 53 height 24
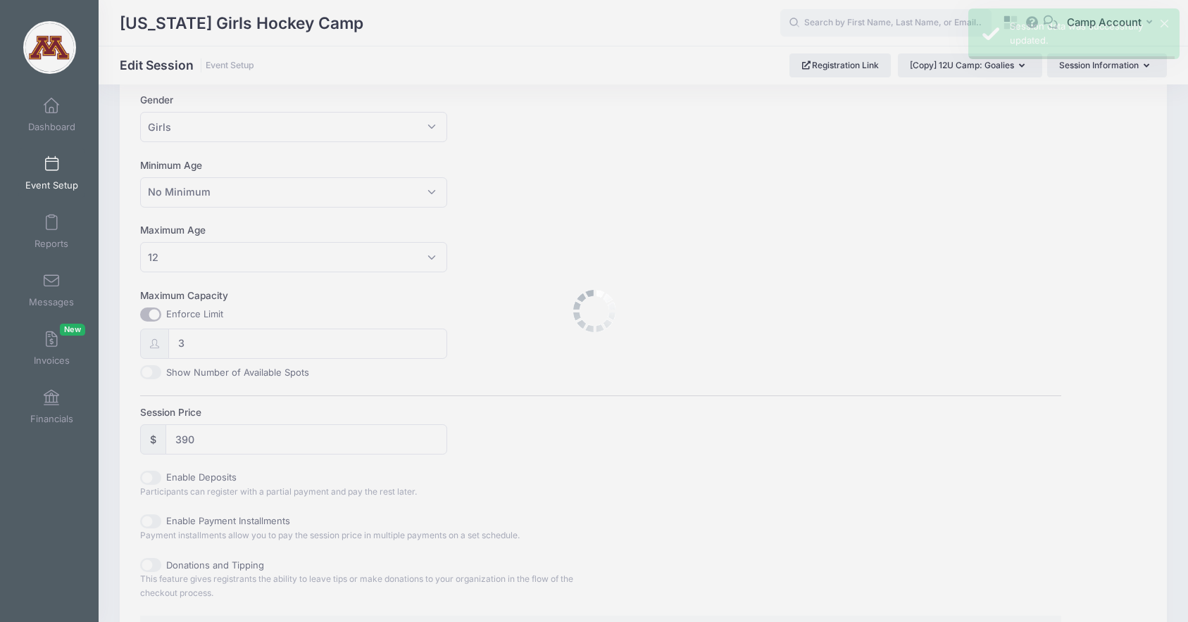
scroll to position [0, 0]
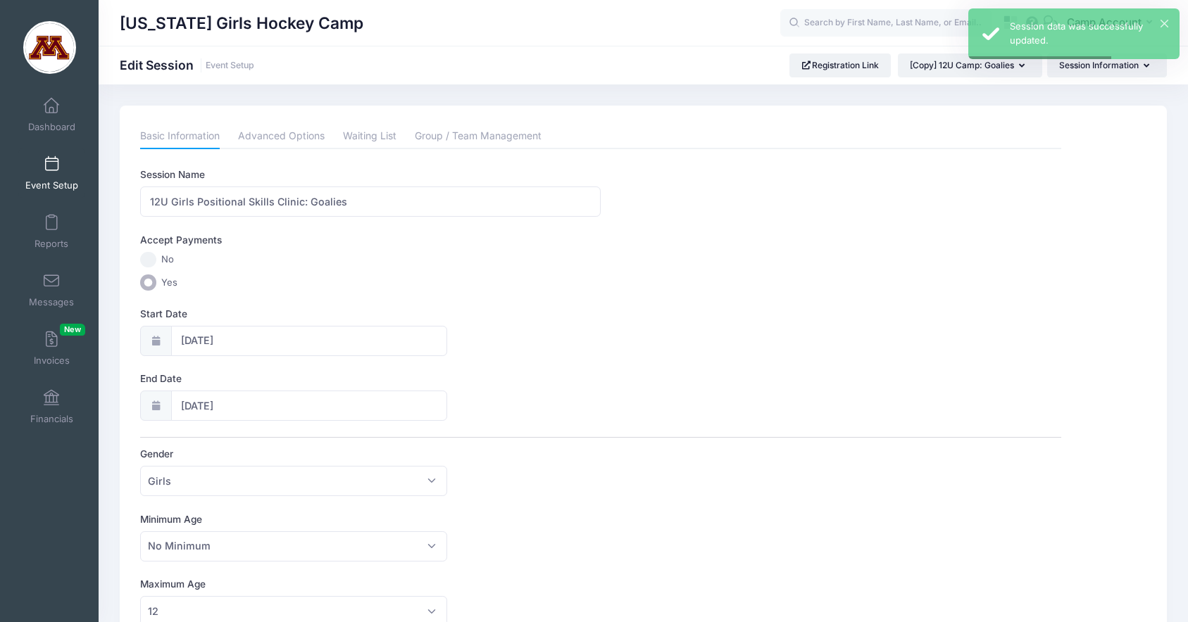
click at [51, 163] on span at bounding box center [51, 164] width 0 height 15
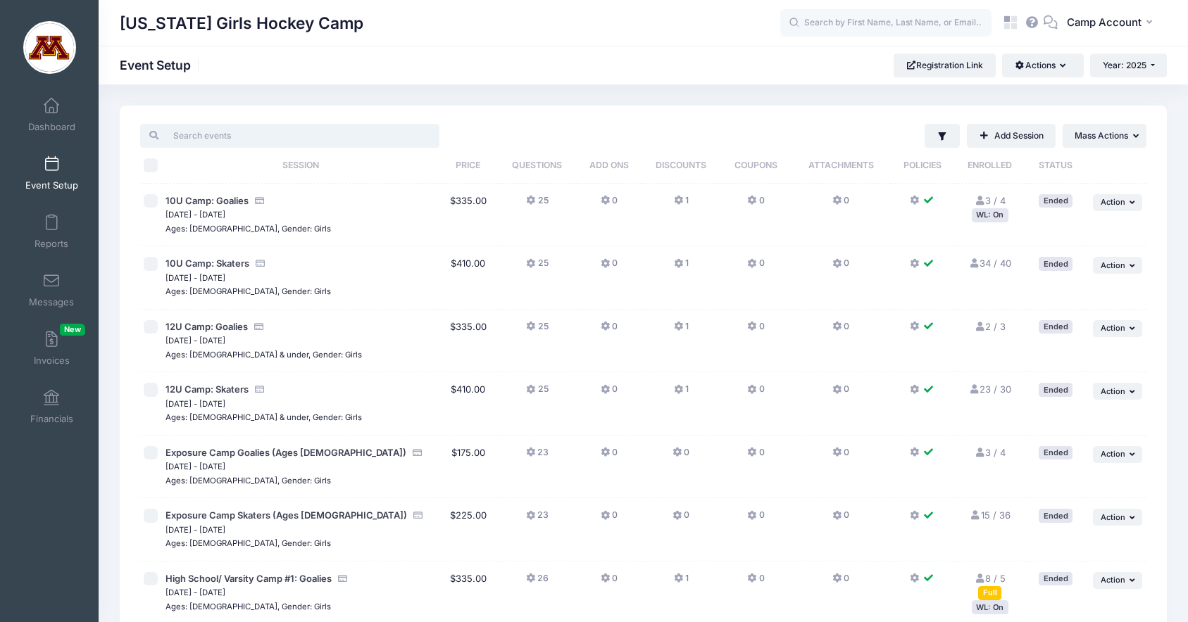
click at [258, 139] on input "search" at bounding box center [289, 136] width 299 height 24
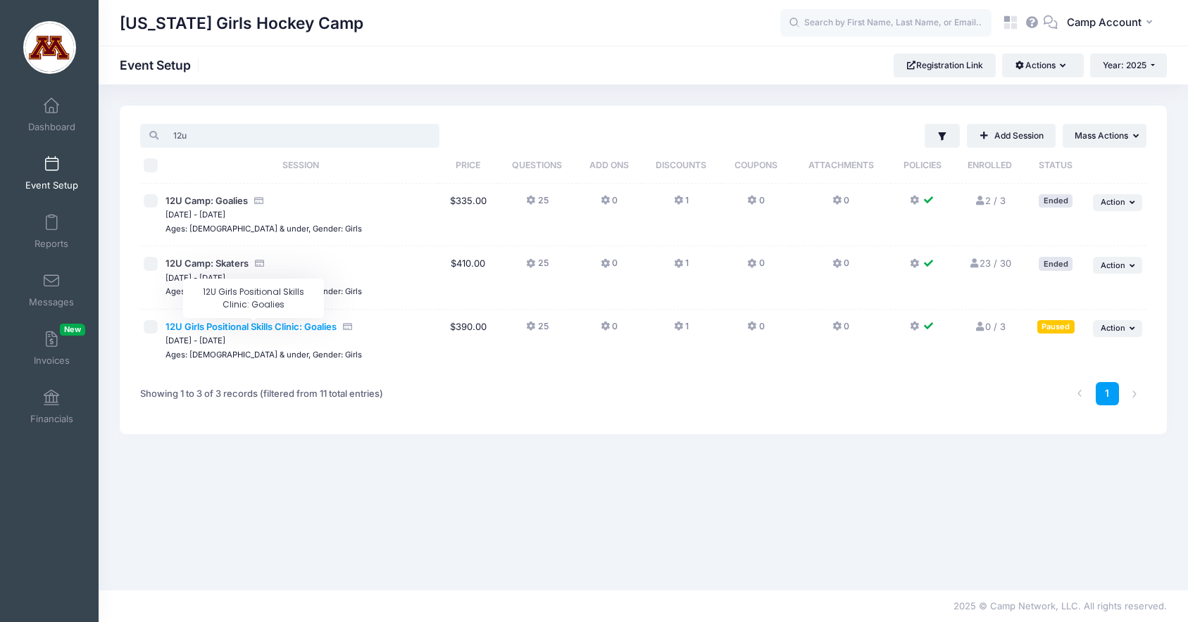
type input "12u"
click at [322, 330] on span "12U Girls Positional Skills Clinic: Goalies" at bounding box center [250, 326] width 171 height 11
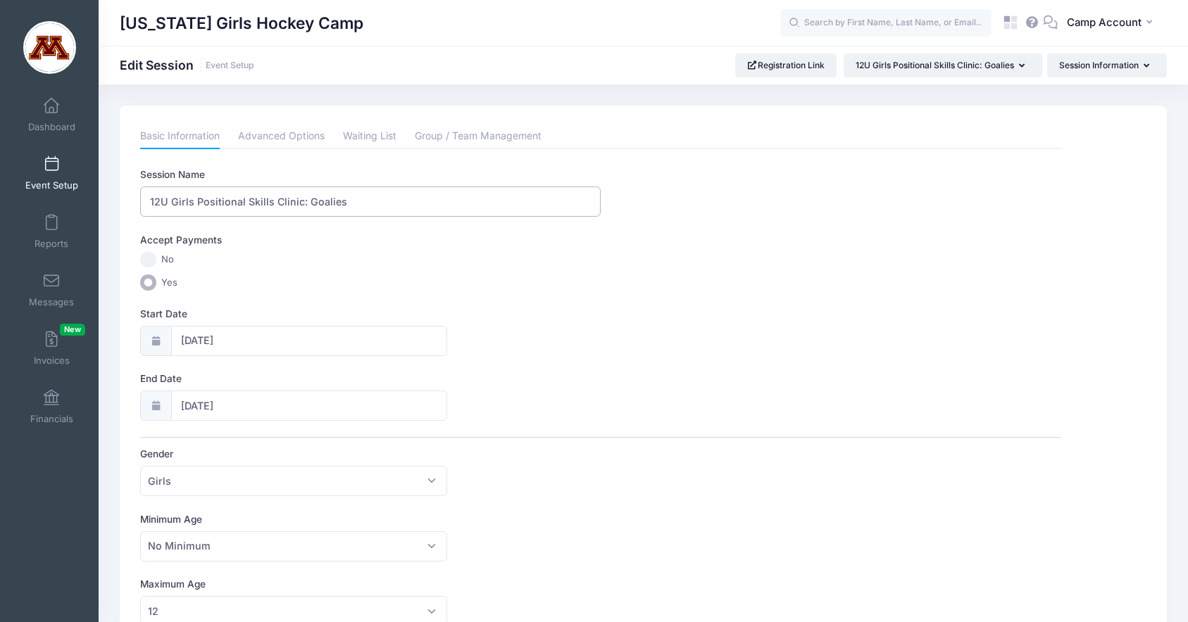
drag, startPoint x: 301, startPoint y: 203, endPoint x: 353, endPoint y: 213, distance: 53.0
click at [353, 213] on input "12U Girls Positional Skills Clinic: Goalies" at bounding box center [370, 202] width 460 height 30
type input "12U Girls Positional Skills Clinic"
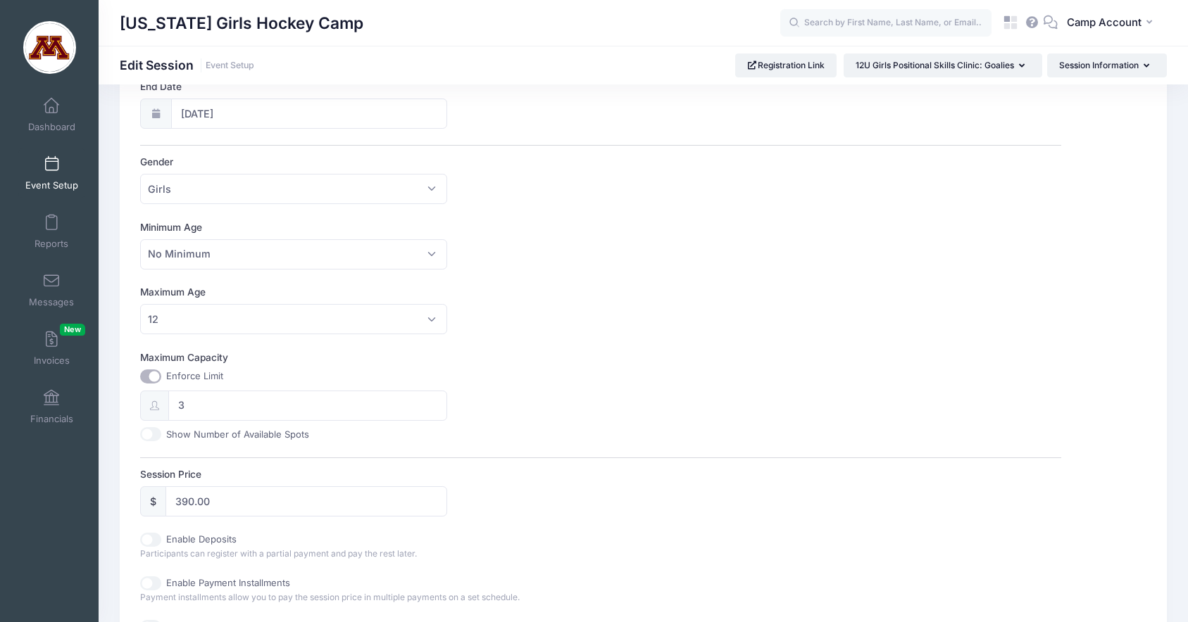
scroll to position [644, 0]
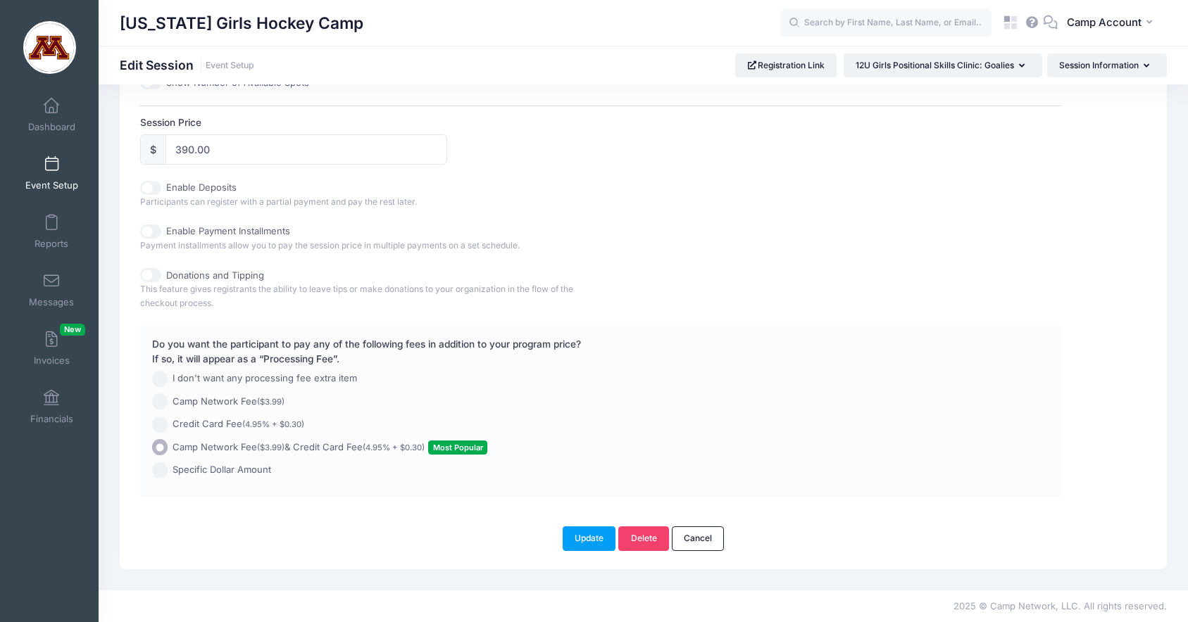
click at [581, 525] on div "Update [GEOGRAPHIC_DATA] Cancel" at bounding box center [643, 531] width 1019 height 38
click at [583, 534] on button "Update" at bounding box center [588, 539] width 53 height 24
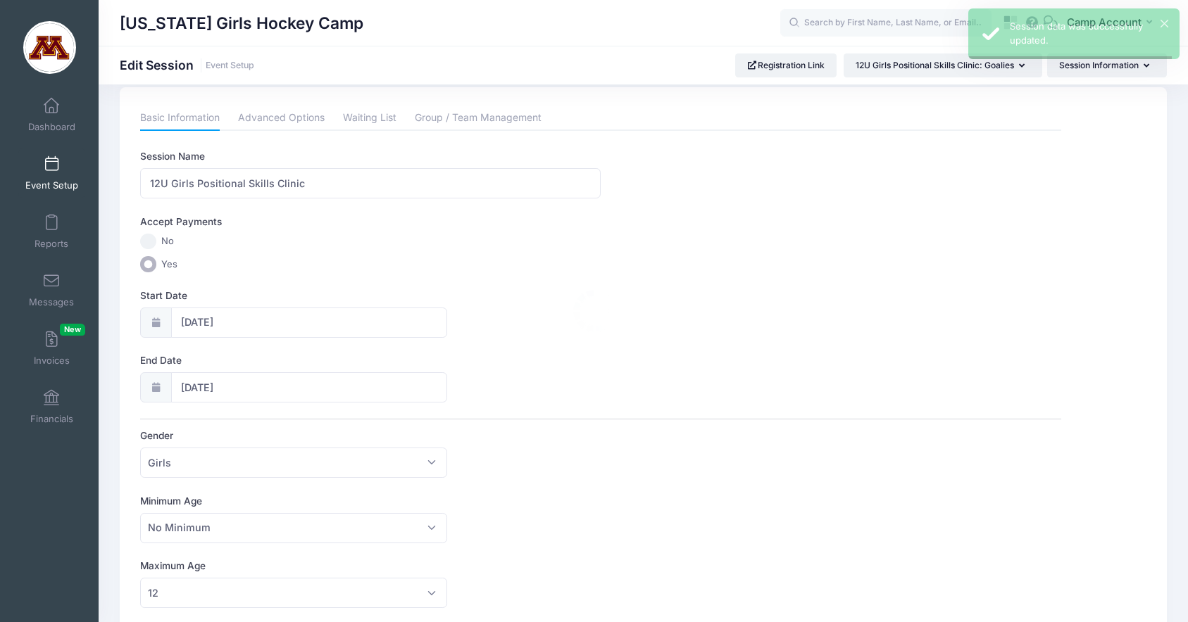
scroll to position [0, 0]
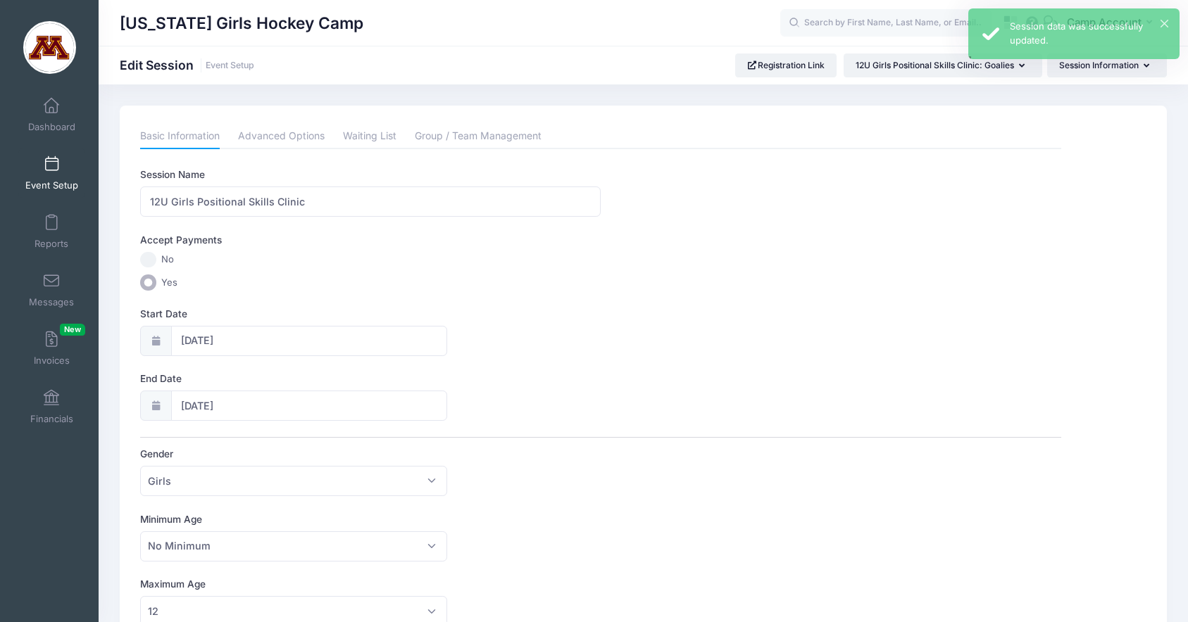
click at [67, 174] on link "Event Setup" at bounding box center [51, 173] width 67 height 49
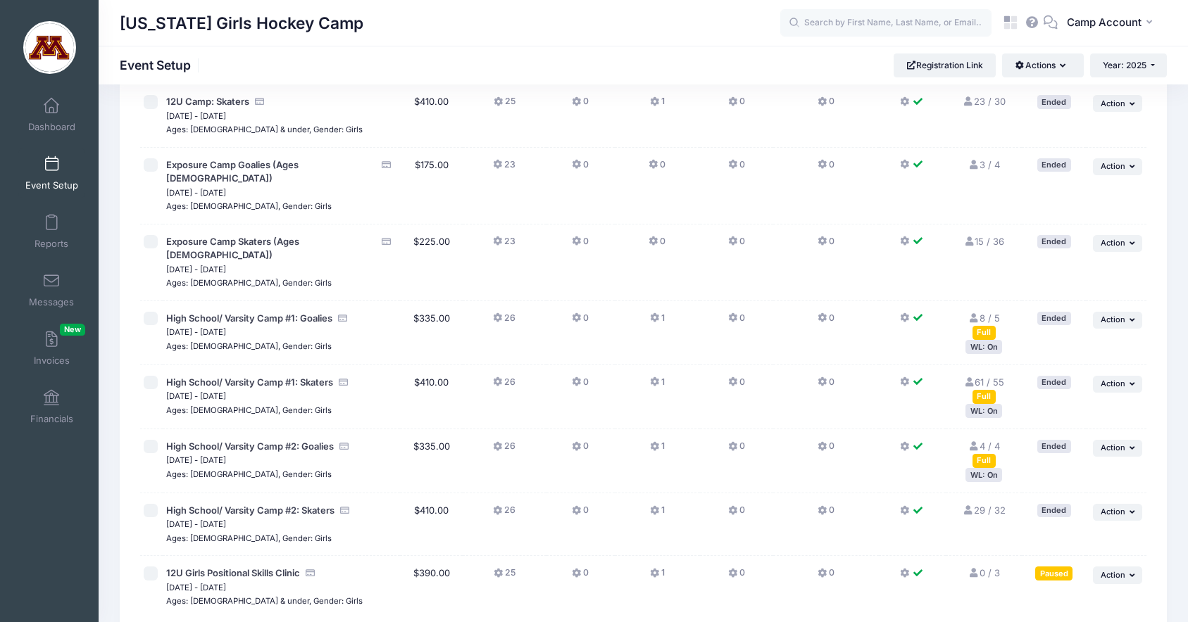
scroll to position [386, 0]
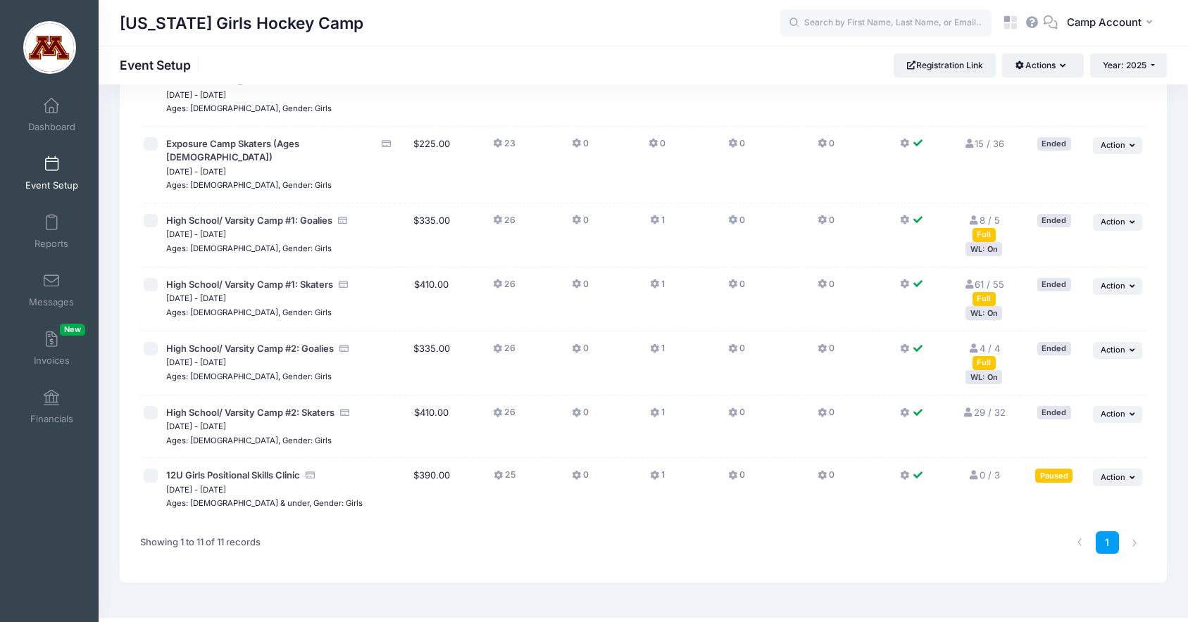
click at [510, 469] on button "25" at bounding box center [504, 479] width 22 height 20
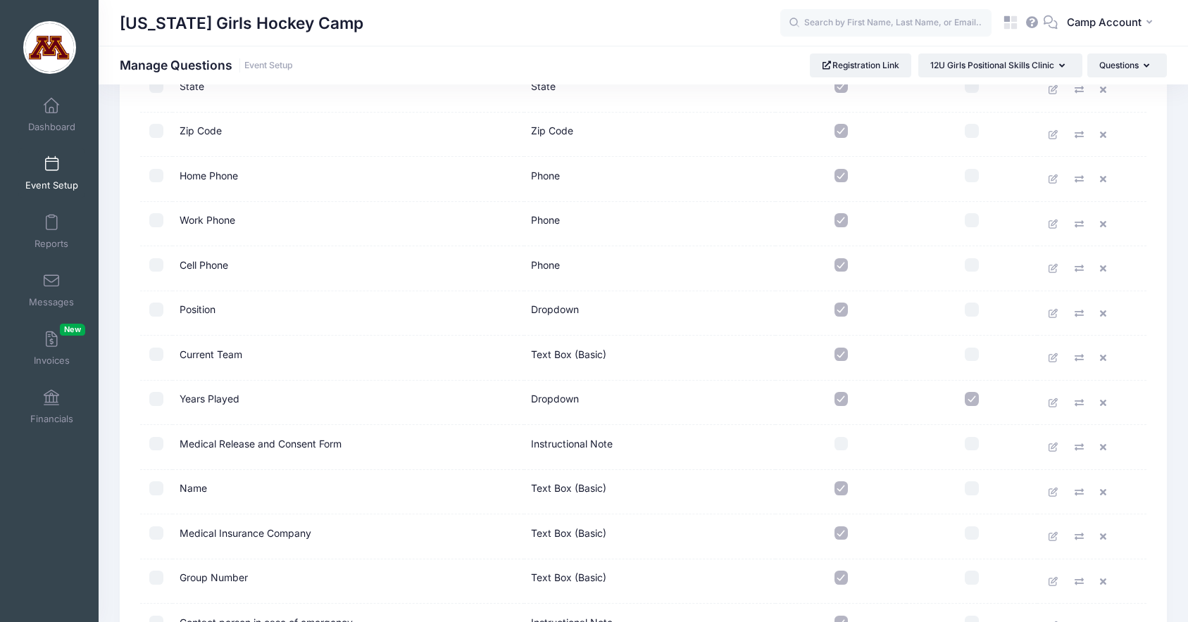
scroll to position [506, 0]
click at [1057, 315] on icon at bounding box center [1053, 312] width 11 height 9
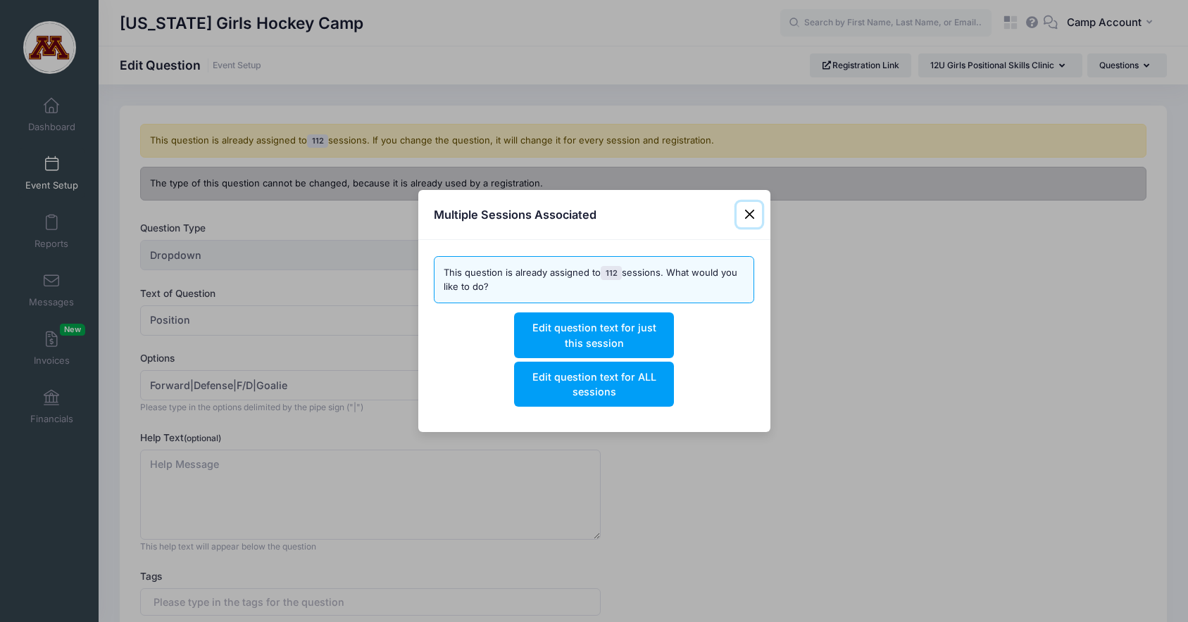
click at [750, 221] on button "Close" at bounding box center [748, 214] width 25 height 25
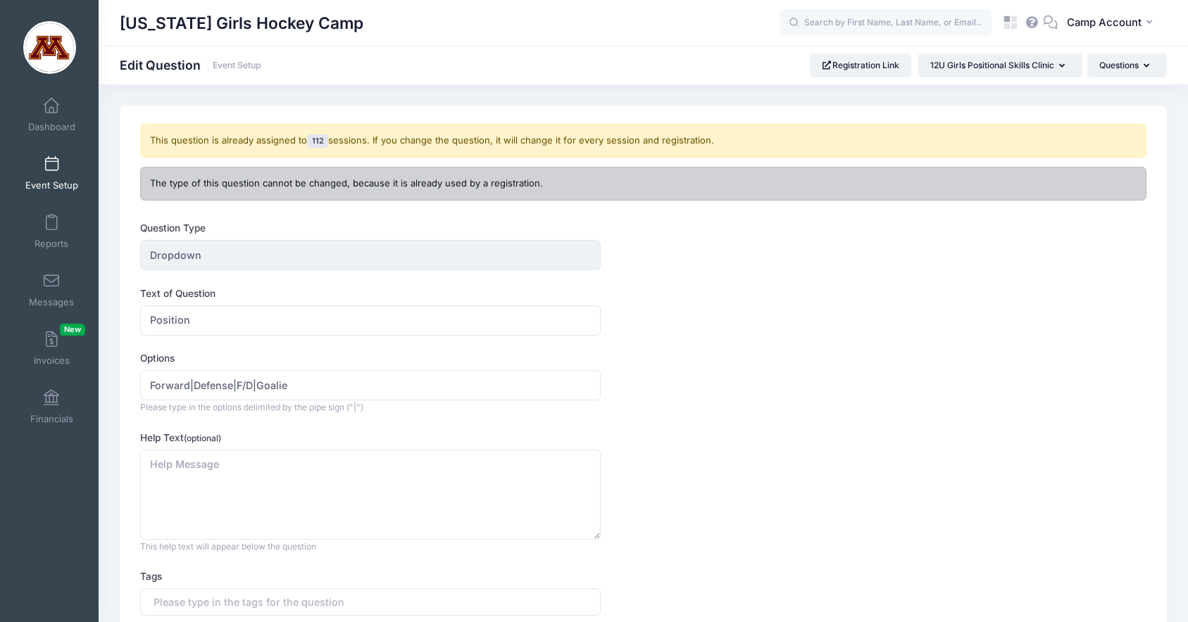
click at [57, 176] on link "Event Setup" at bounding box center [51, 173] width 67 height 49
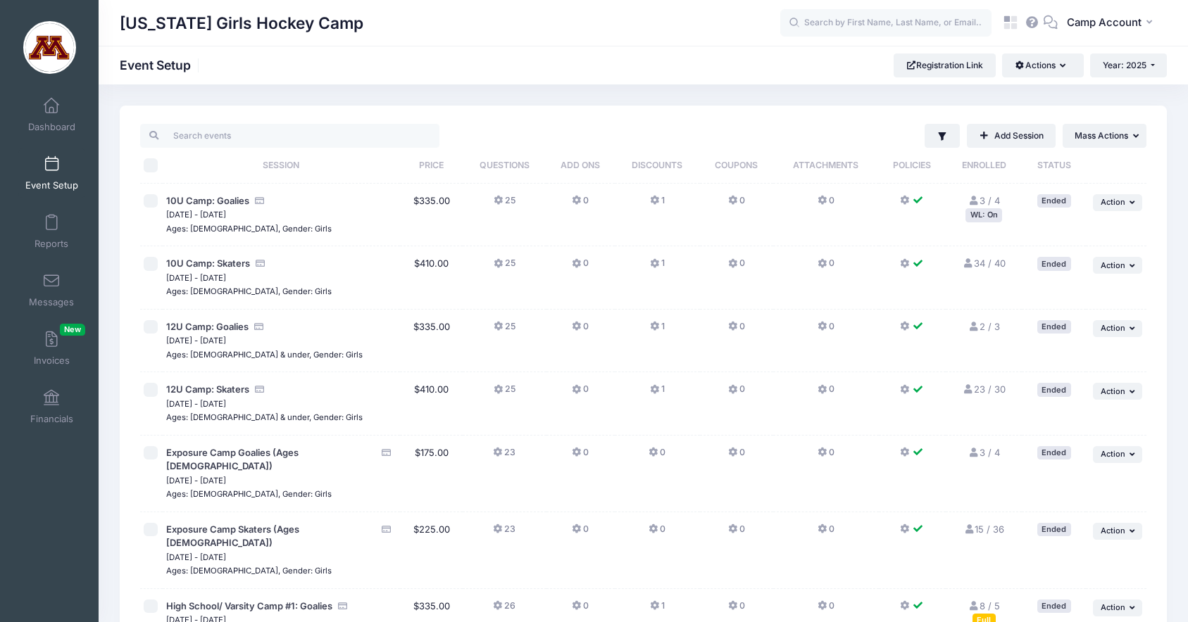
scroll to position [386, 0]
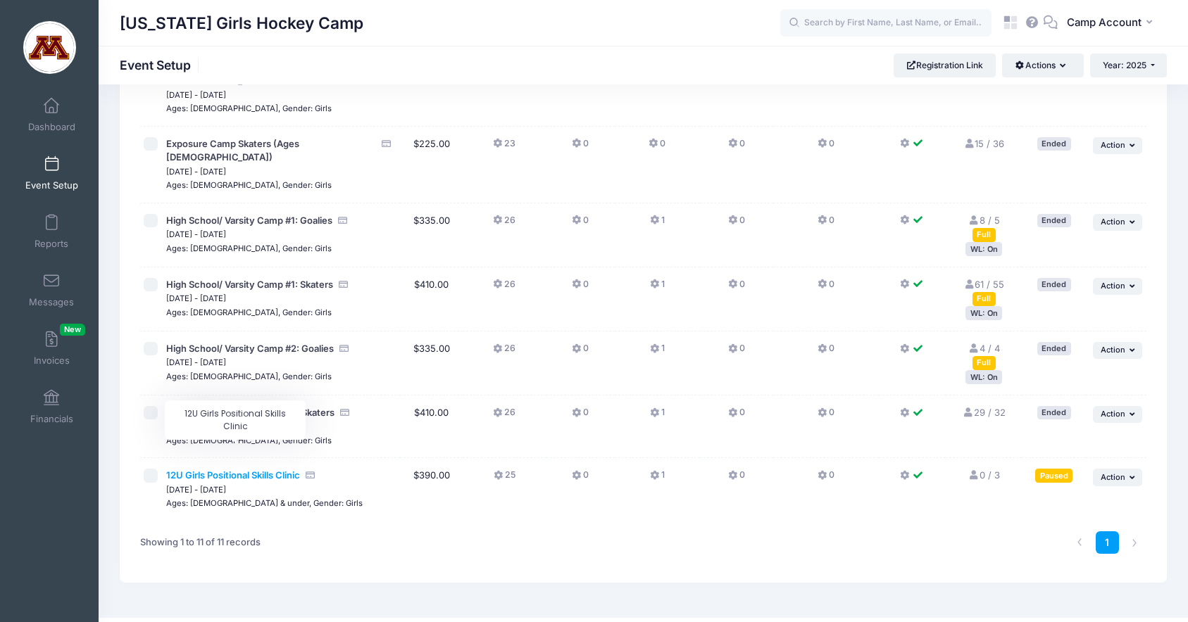
click at [285, 470] on span "12U Girls Positional Skills Clinic" at bounding box center [233, 475] width 134 height 11
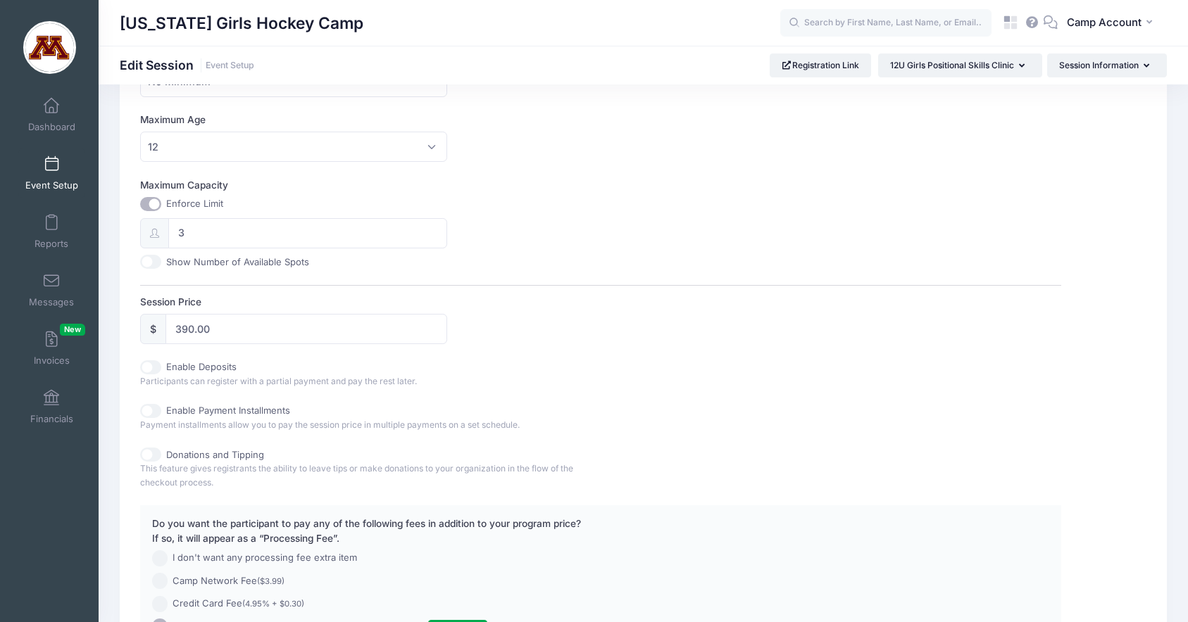
scroll to position [457, 0]
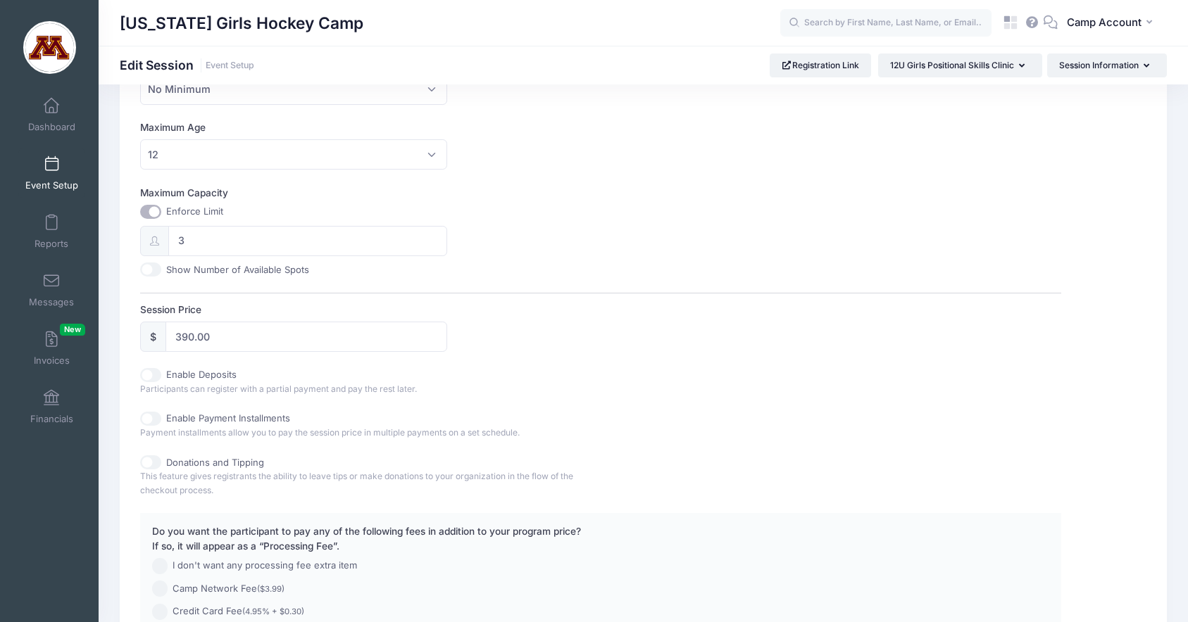
click at [144, 206] on input "Maximum Capacity" at bounding box center [150, 212] width 21 height 14
checkbox input "false"
type input "0"
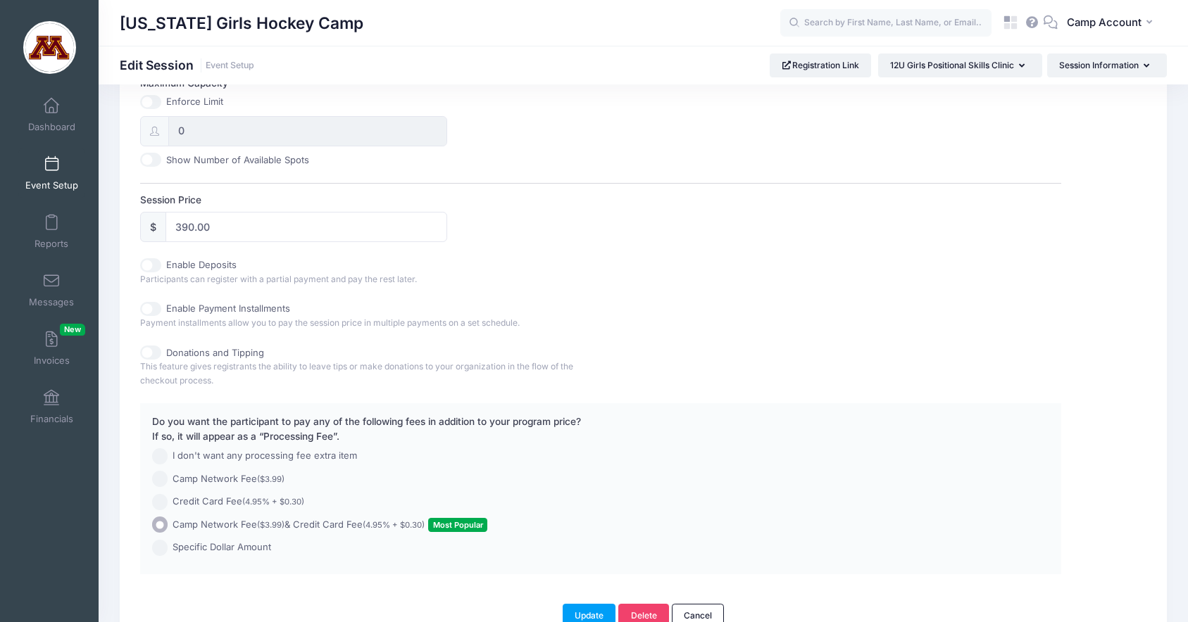
scroll to position [644, 0]
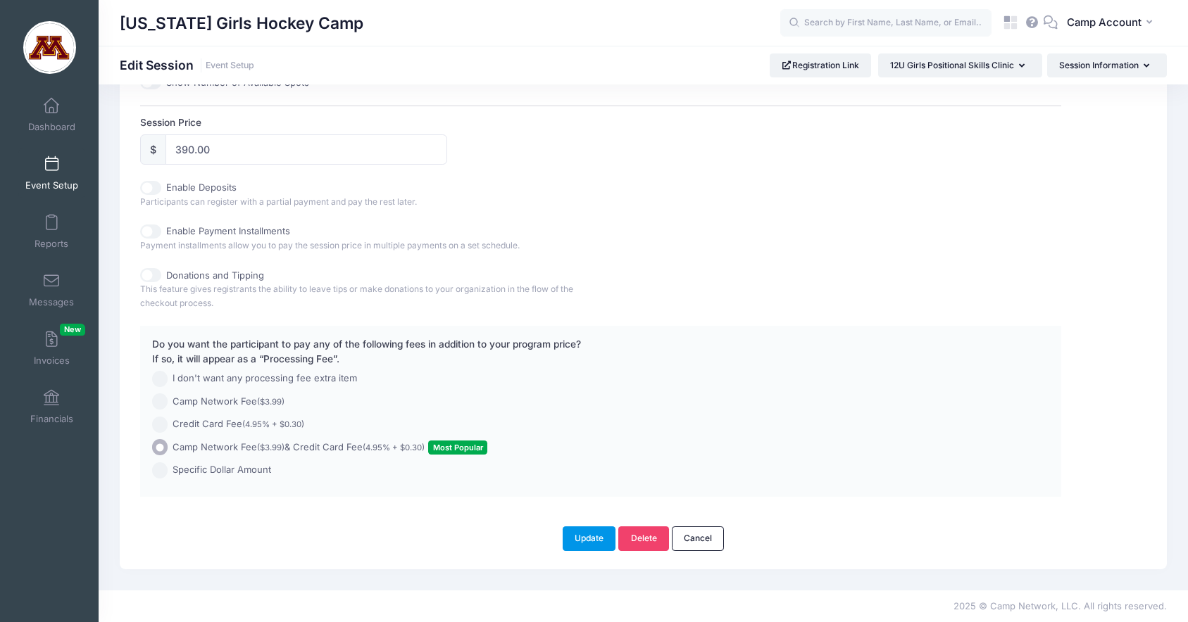
click at [569, 534] on button "Update" at bounding box center [588, 539] width 53 height 24
click at [579, 550] on div "Please update the information for this particular session. Basic Information Ad…" at bounding box center [643, 15] width 1047 height 1108
click at [574, 542] on button "Update" at bounding box center [588, 539] width 53 height 24
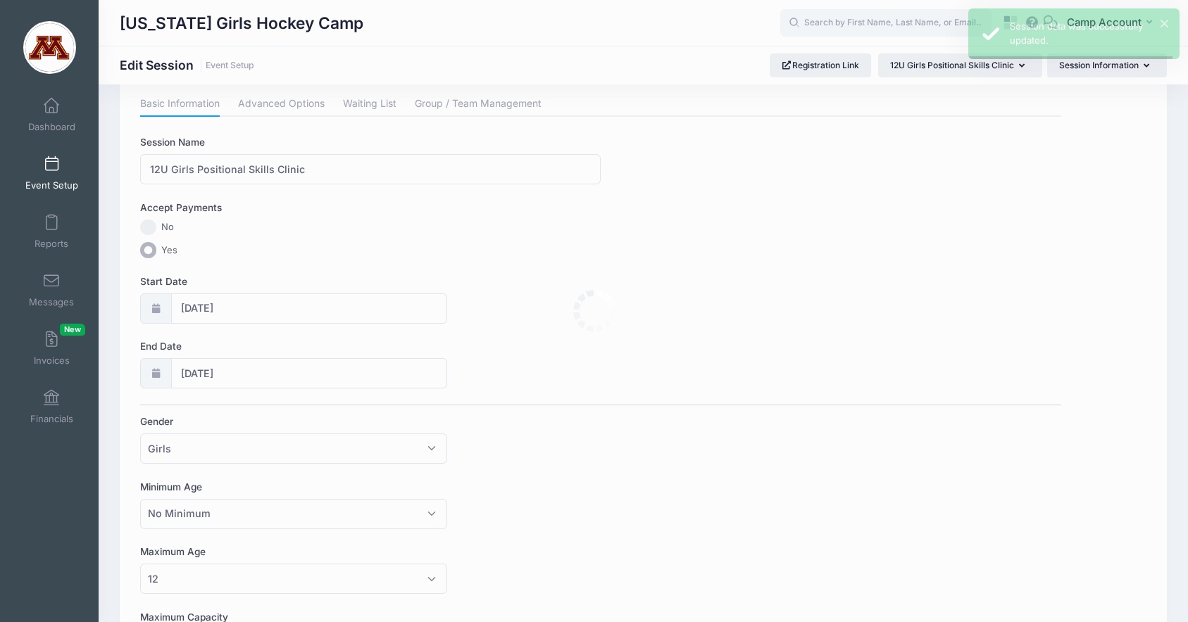
scroll to position [0, 0]
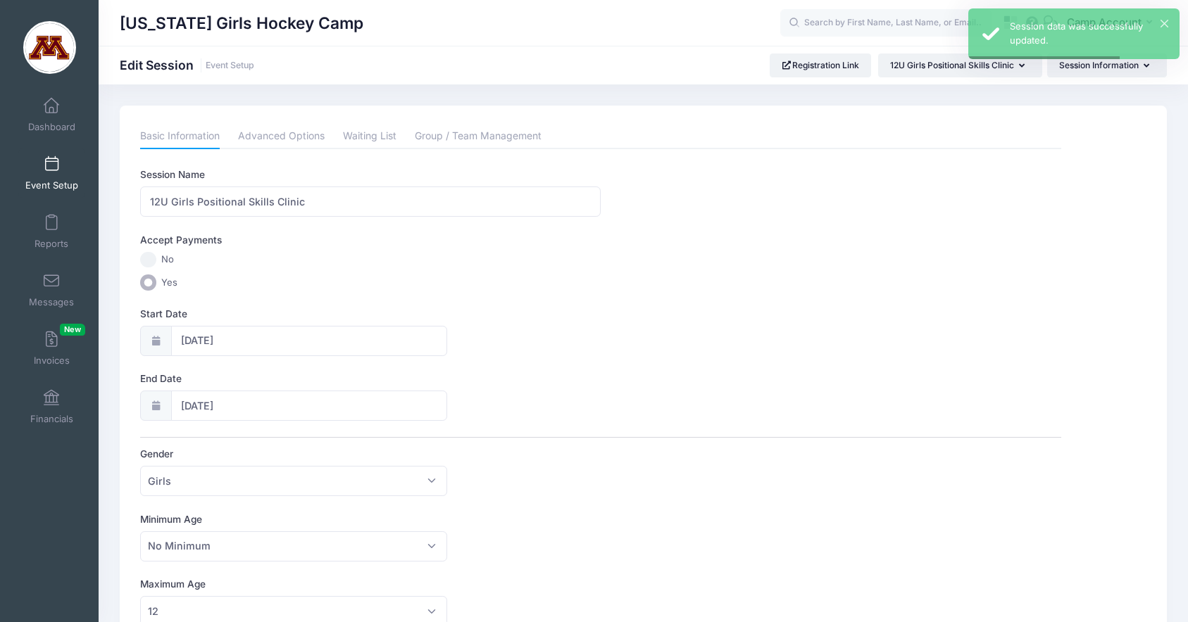
click at [51, 160] on span at bounding box center [51, 164] width 0 height 15
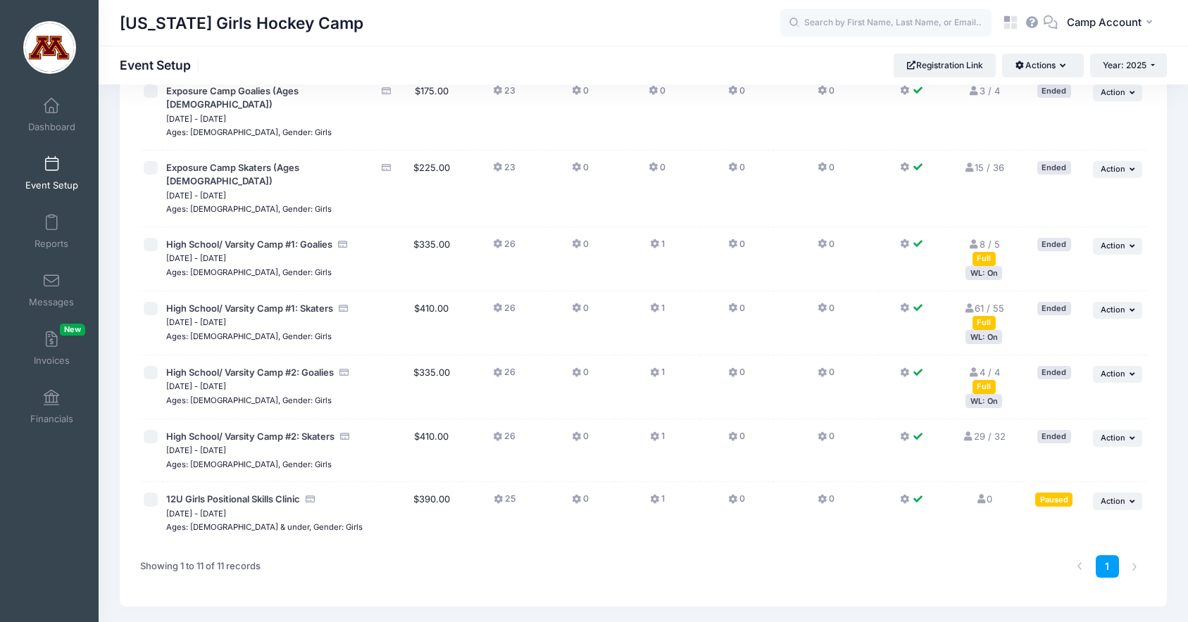
scroll to position [386, 0]
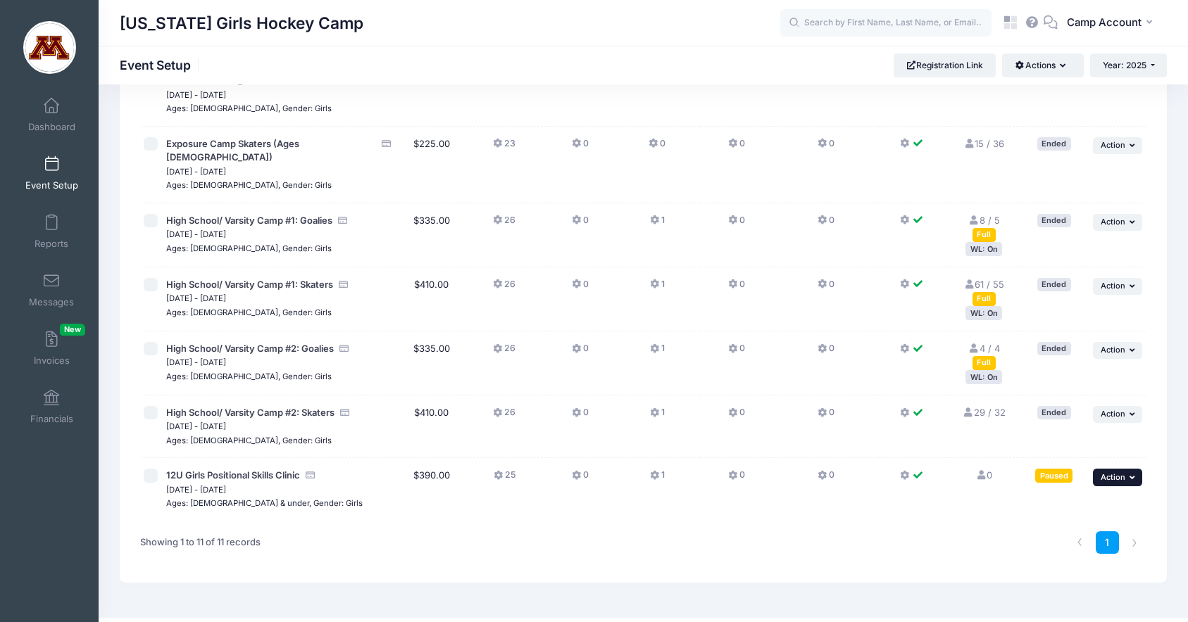
click at [1105, 472] on span "Action" at bounding box center [1112, 477] width 25 height 10
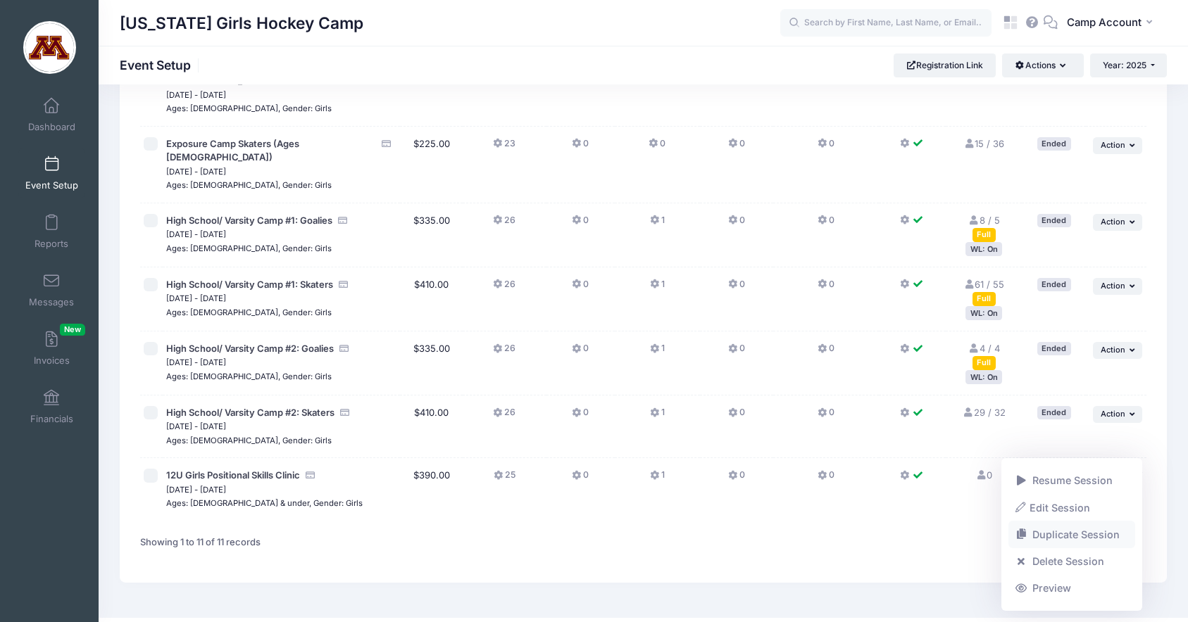
click at [1076, 539] on link "Duplicate Session" at bounding box center [1071, 535] width 127 height 27
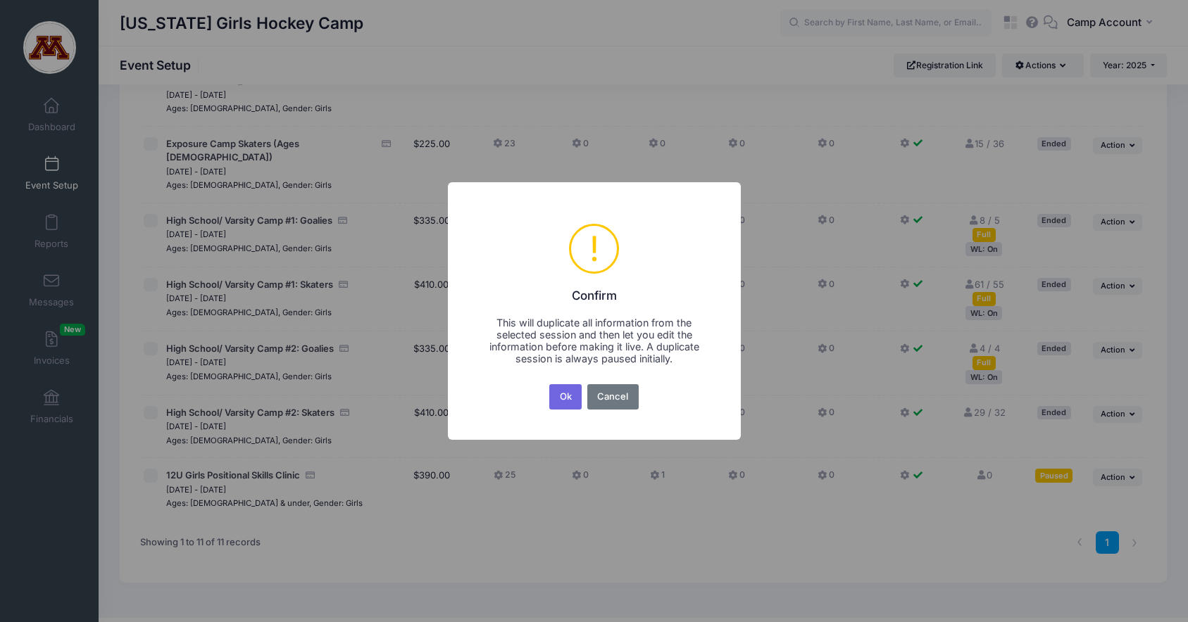
click at [549, 384] on button "Ok" at bounding box center [565, 396] width 32 height 25
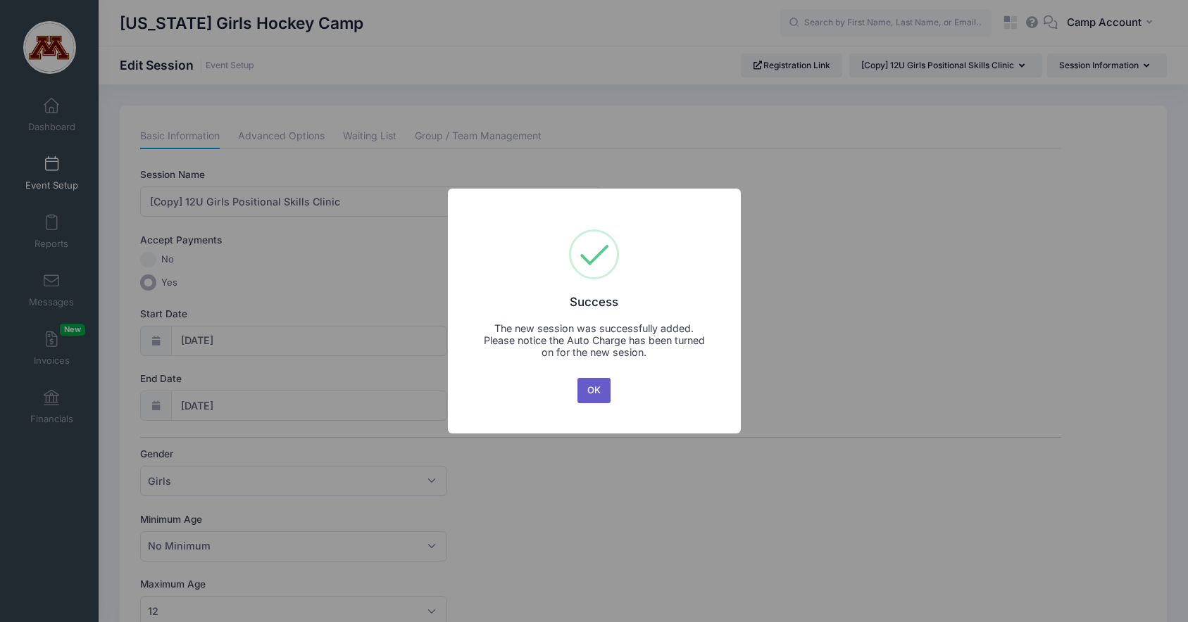
click at [581, 388] on button "OK" at bounding box center [594, 390] width 34 height 25
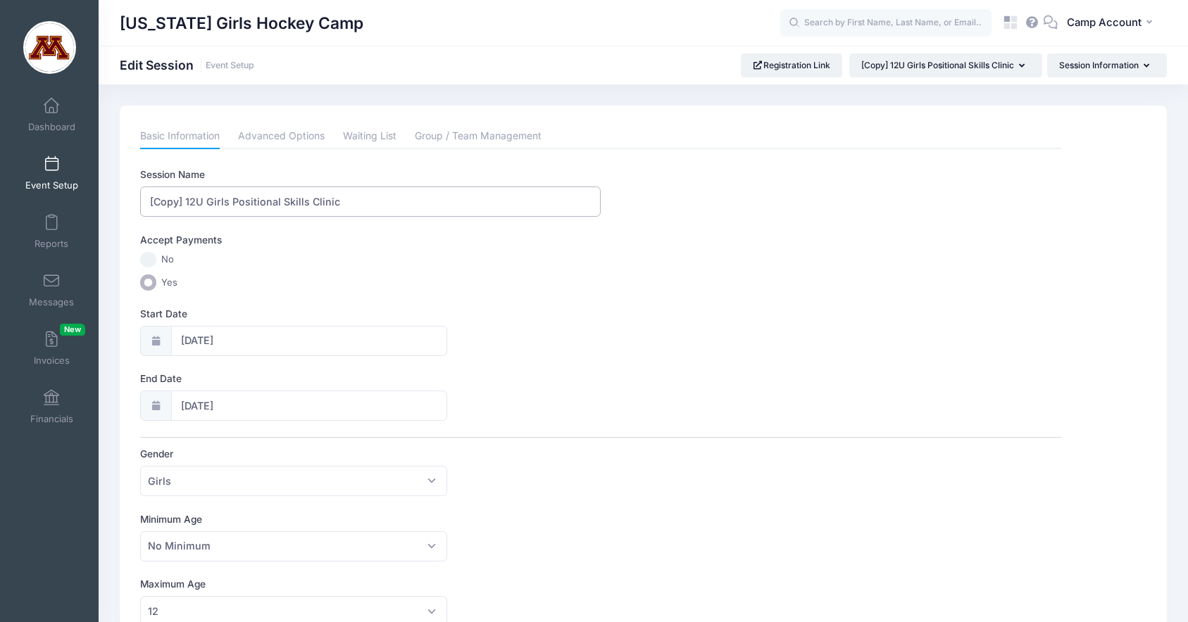
drag, startPoint x: 188, startPoint y: 202, endPoint x: 144, endPoint y: 197, distance: 44.6
click at [144, 197] on input "[Copy] 12U Girls Positional Skills Clinic" at bounding box center [370, 202] width 460 height 30
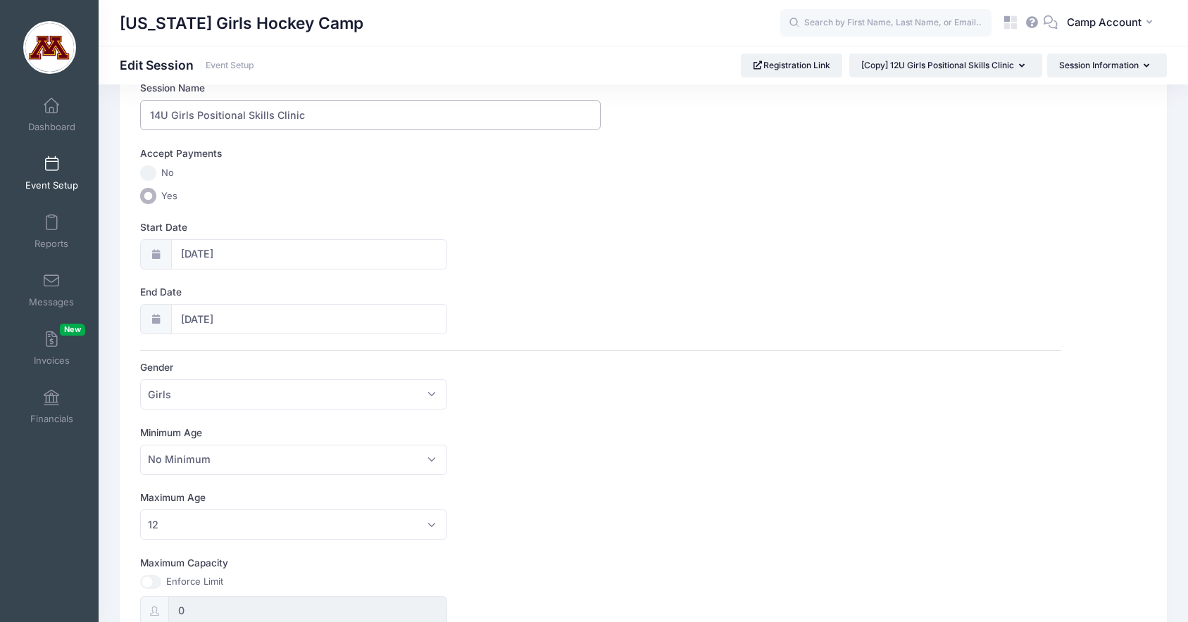
scroll to position [135, 0]
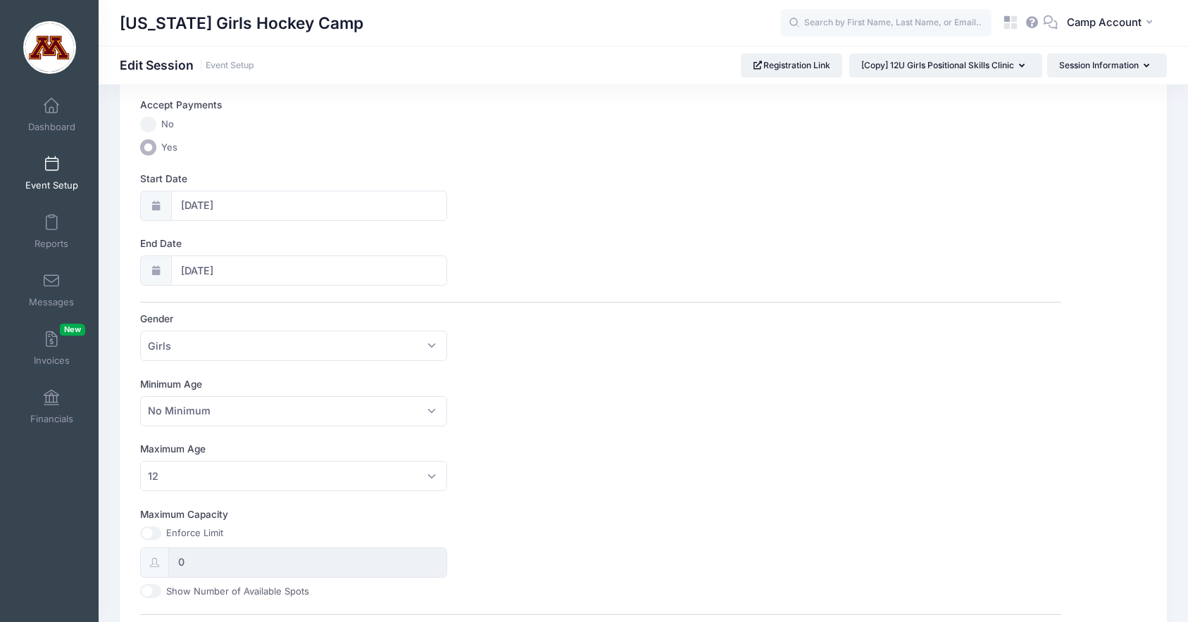
type input "14U Girls Positional Skills Clinic"
click at [252, 478] on span "12" at bounding box center [293, 476] width 307 height 30
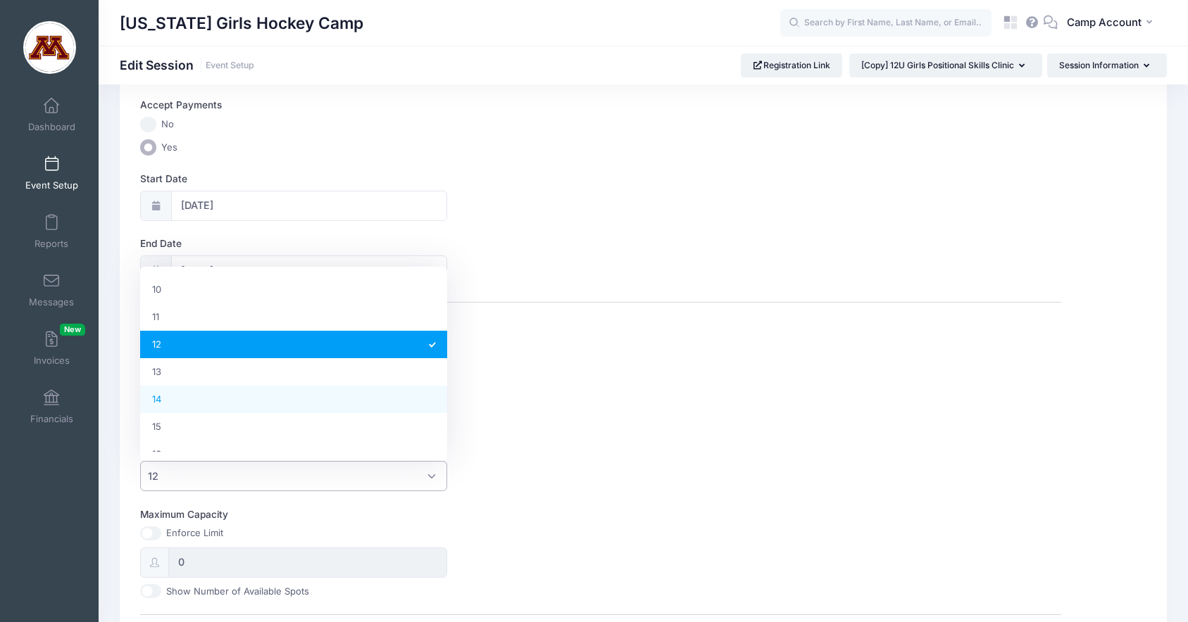
select select "14"
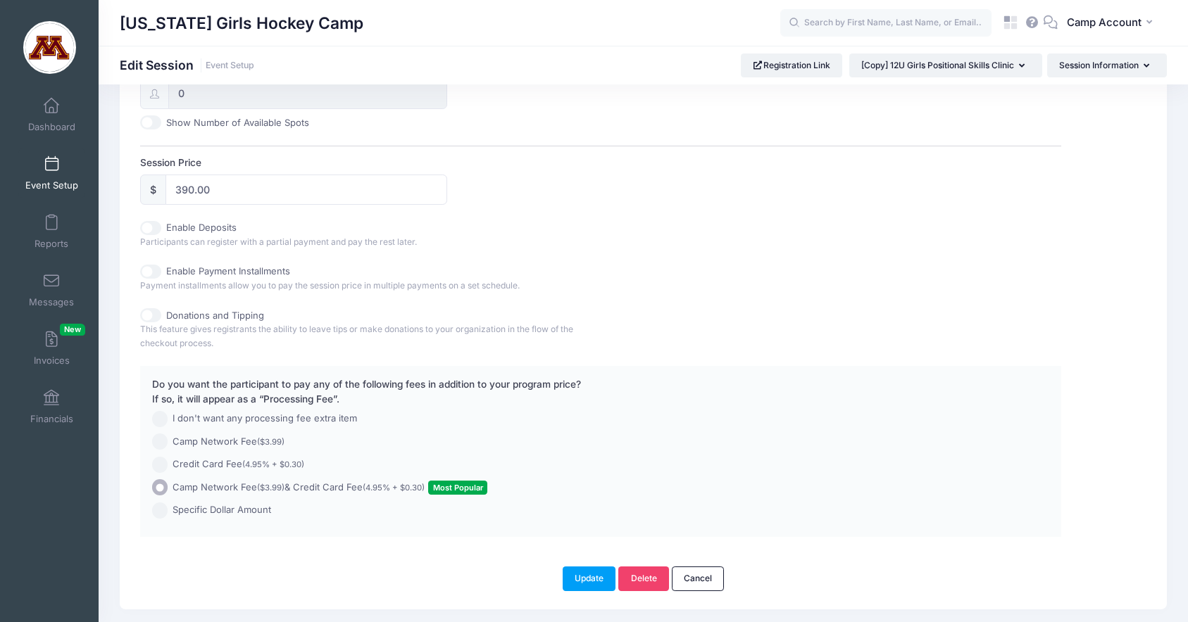
scroll to position [606, 0]
click at [584, 582] on button "Update" at bounding box center [588, 577] width 53 height 24
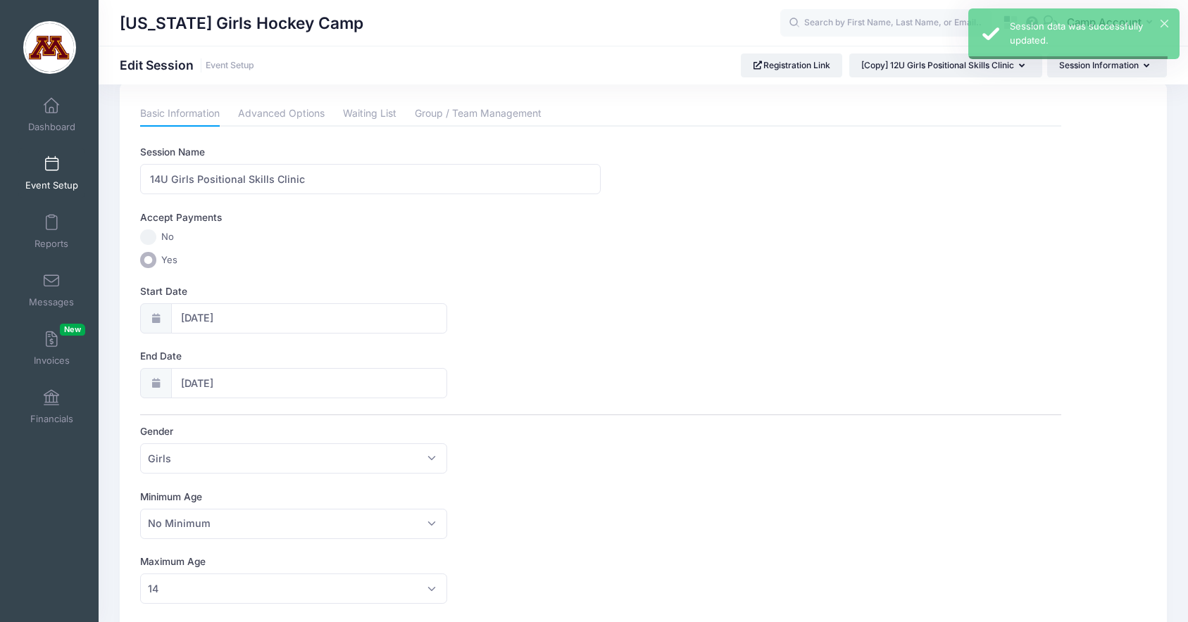
scroll to position [0, 0]
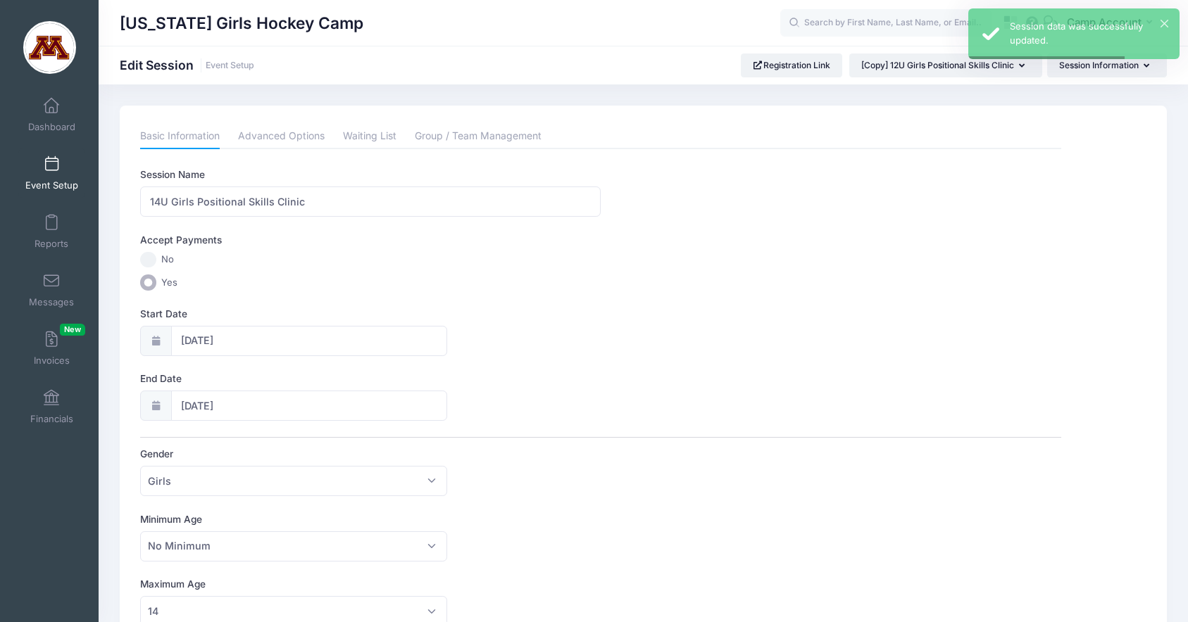
click at [68, 194] on link "Event Setup" at bounding box center [51, 173] width 67 height 49
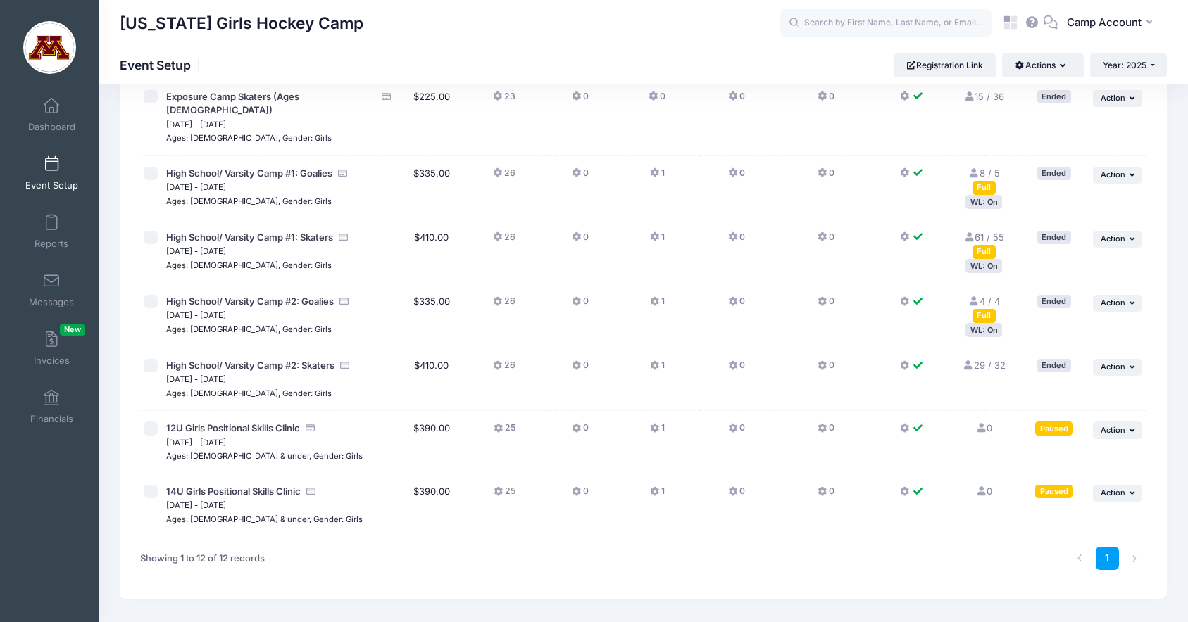
scroll to position [436, 0]
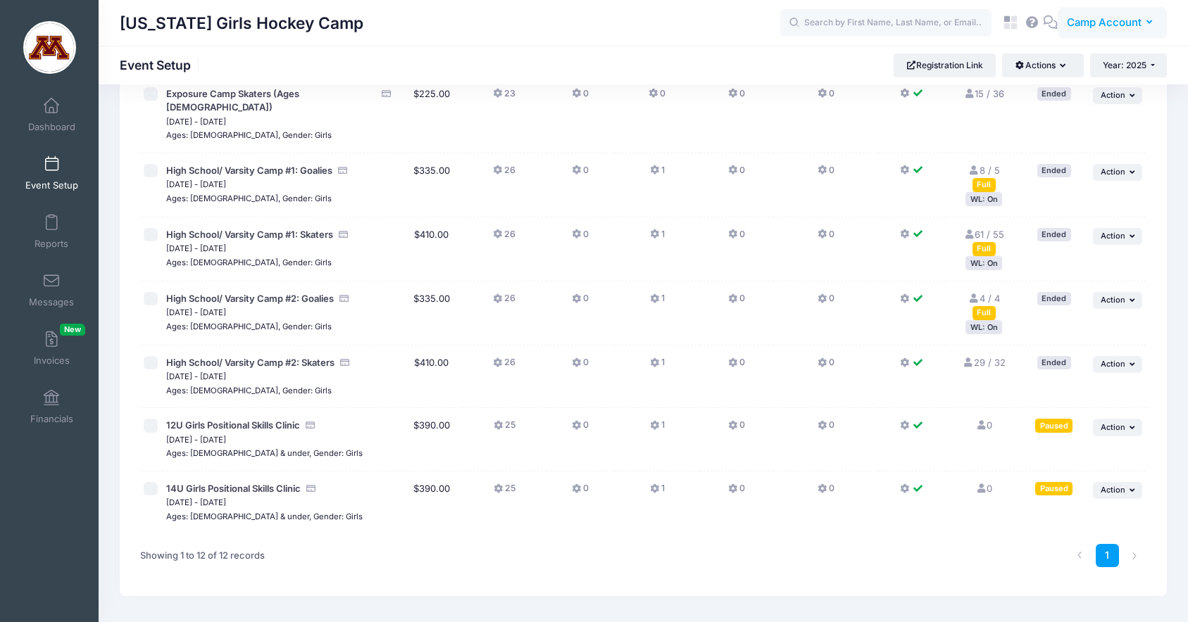
click at [1113, 37] on button "CA Camp Account" at bounding box center [1111, 23] width 109 height 32
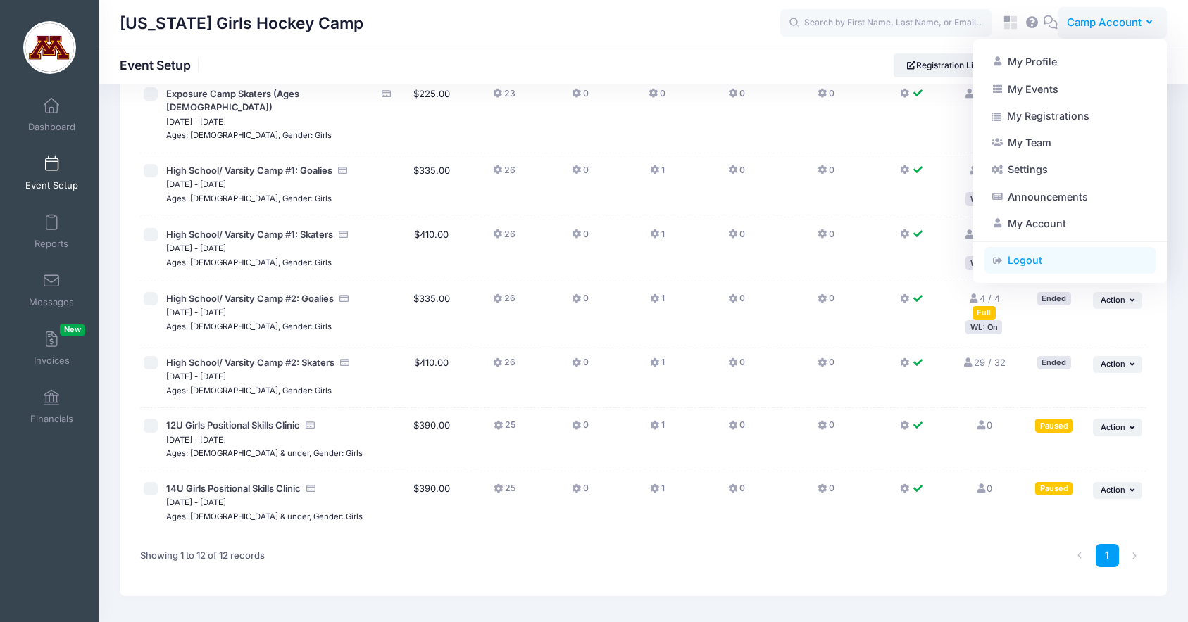
click at [1044, 253] on link "Logout" at bounding box center [1069, 260] width 171 height 27
